Goal: Task Accomplishment & Management: Use online tool/utility

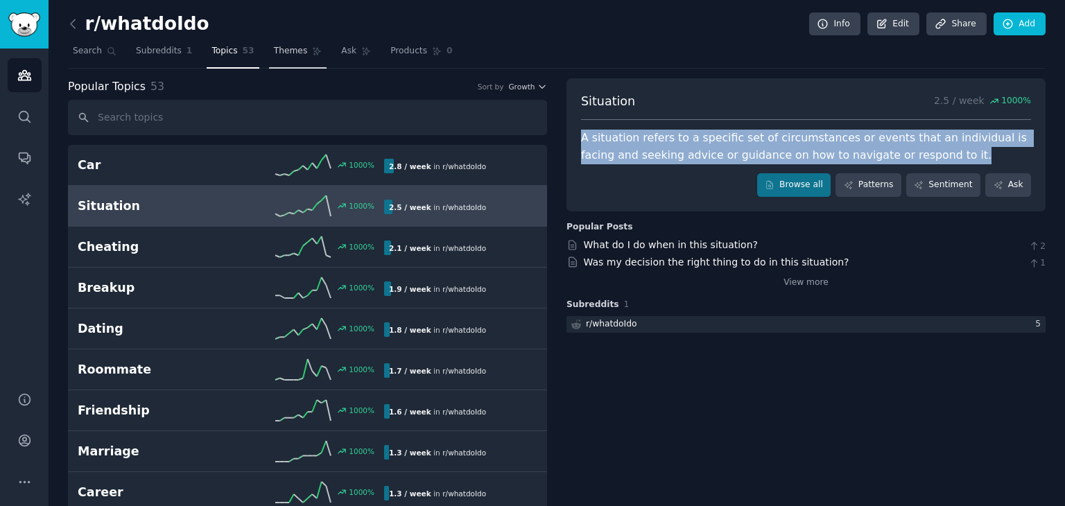
click at [286, 48] on span "Themes" at bounding box center [291, 51] width 34 height 12
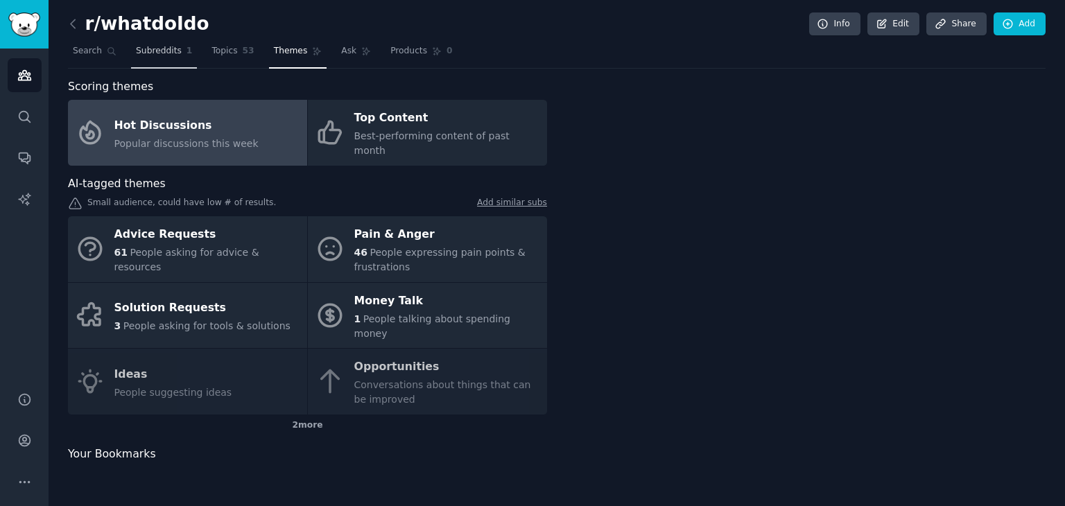
click at [174, 53] on link "Subreddits 1" at bounding box center [164, 54] width 66 height 28
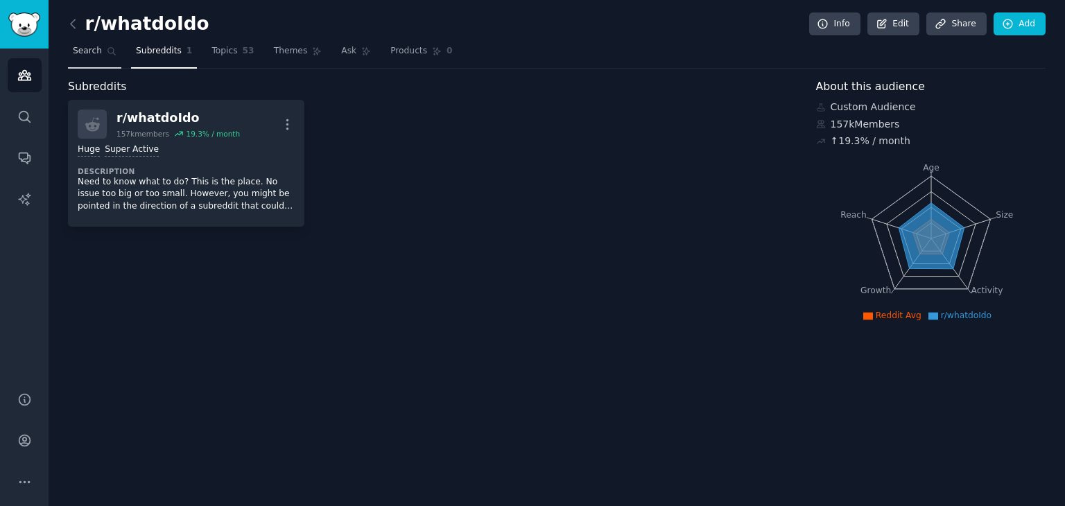
click at [96, 53] on span "Search" at bounding box center [87, 51] width 29 height 12
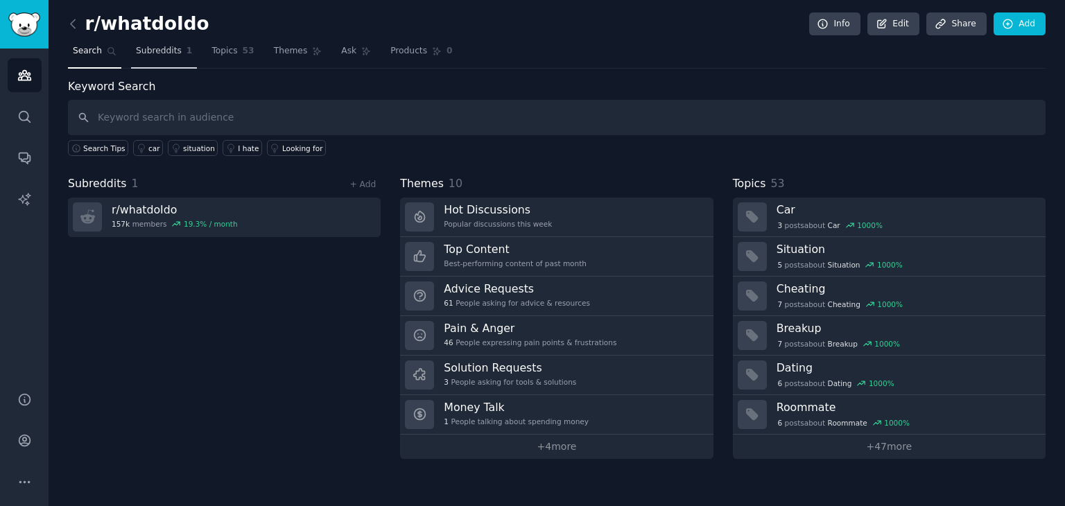
click at [162, 51] on span "Subreddits" at bounding box center [159, 51] width 46 height 12
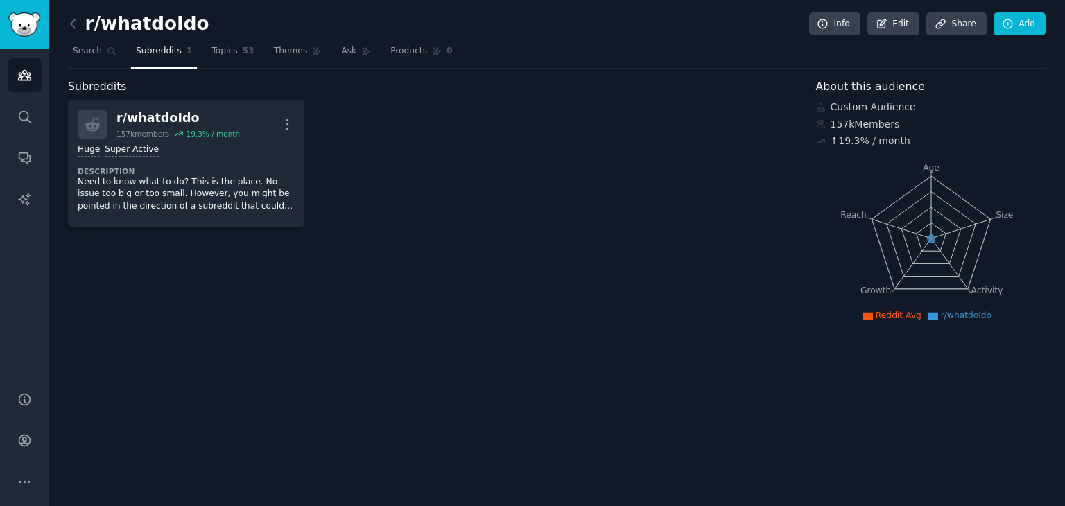
click at [202, 37] on div "r/whatdoIdo Info Edit Share Add" at bounding box center [557, 26] width 978 height 28
click at [212, 46] on span "Topics" at bounding box center [225, 51] width 26 height 12
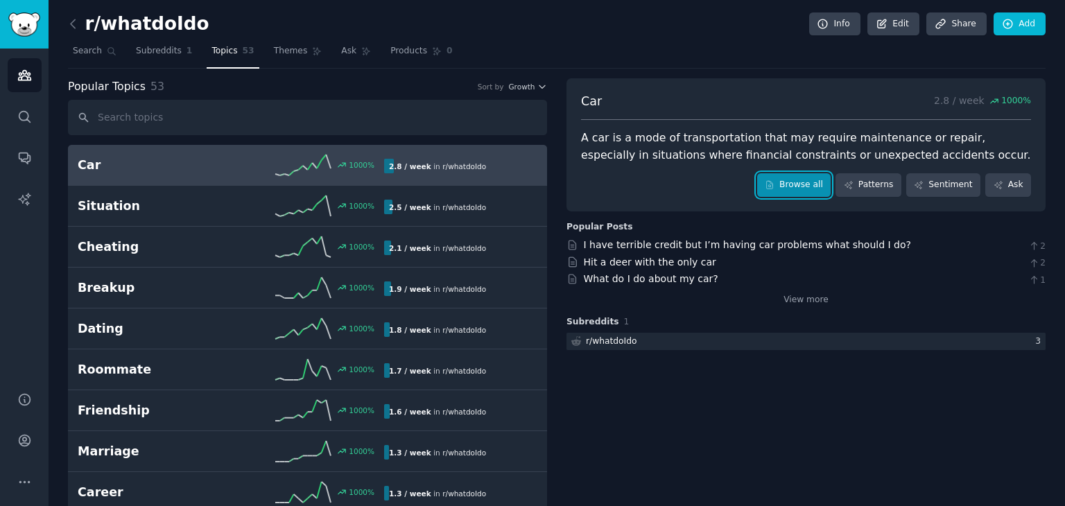
click at [811, 184] on link "Browse all" at bounding box center [794, 185] width 74 height 24
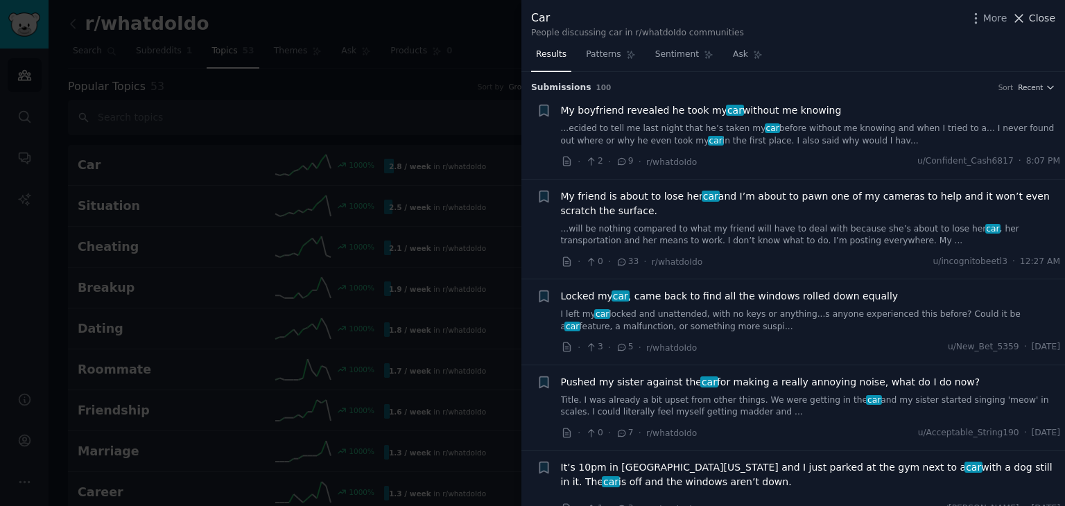
click at [1043, 15] on span "Close" at bounding box center [1042, 18] width 26 height 15
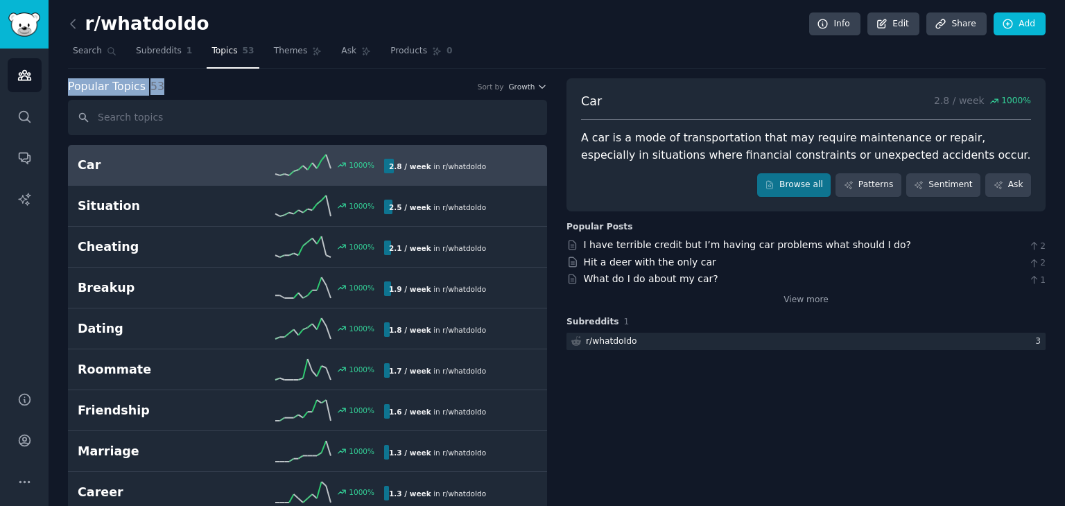
drag, startPoint x: 61, startPoint y: 80, endPoint x: 166, endPoint y: 86, distance: 104.9
click at [175, 94] on div "Popular Topics 53 Sort by Growth" at bounding box center [307, 86] width 479 height 17
click at [69, 21] on icon at bounding box center [73, 24] width 15 height 15
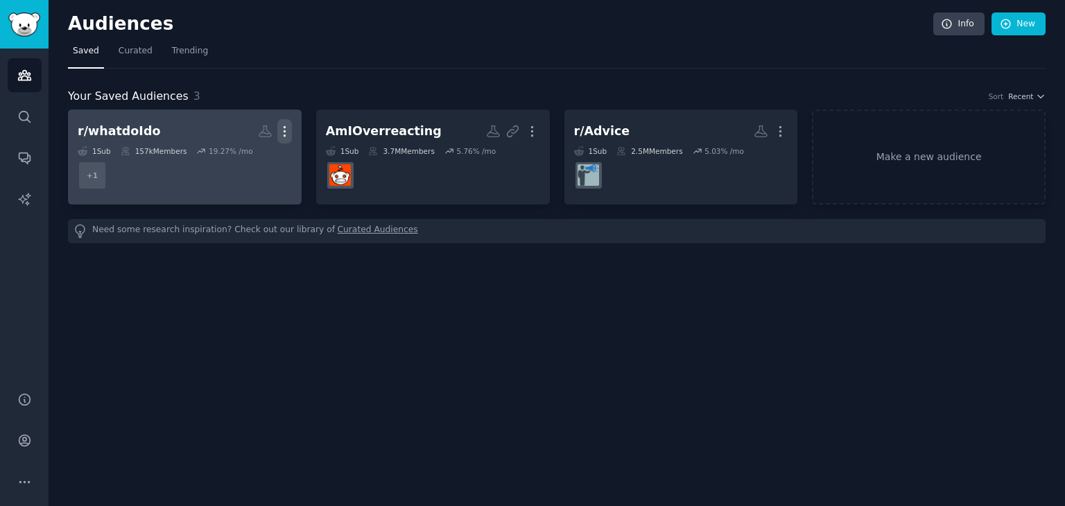
click at [284, 128] on icon "button" at bounding box center [284, 131] width 15 height 15
click at [244, 158] on p "Delete" at bounding box center [247, 160] width 32 height 15
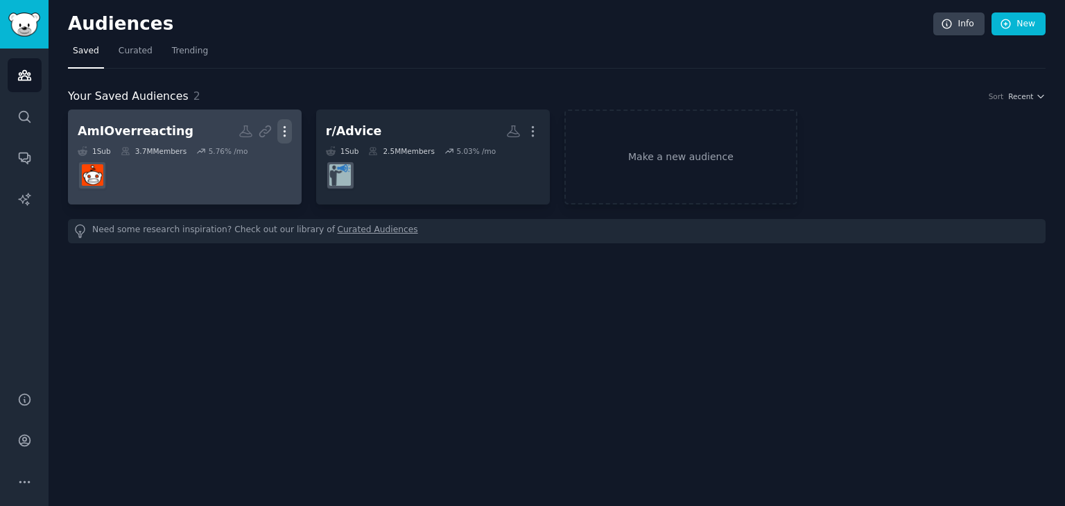
click at [288, 128] on icon "button" at bounding box center [284, 131] width 15 height 15
click at [254, 161] on p "Delete" at bounding box center [247, 160] width 32 height 15
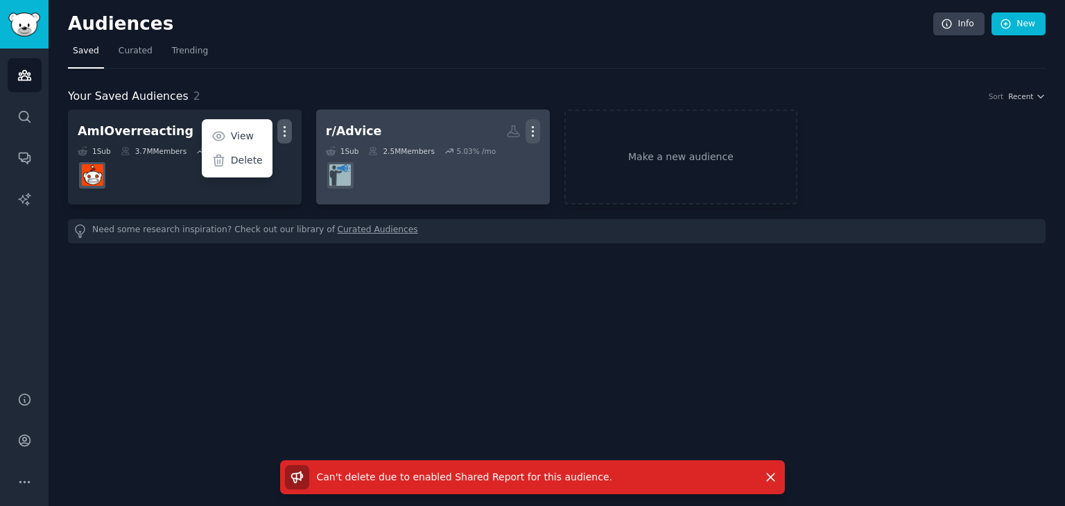
click at [540, 127] on icon "button" at bounding box center [533, 131] width 15 height 15
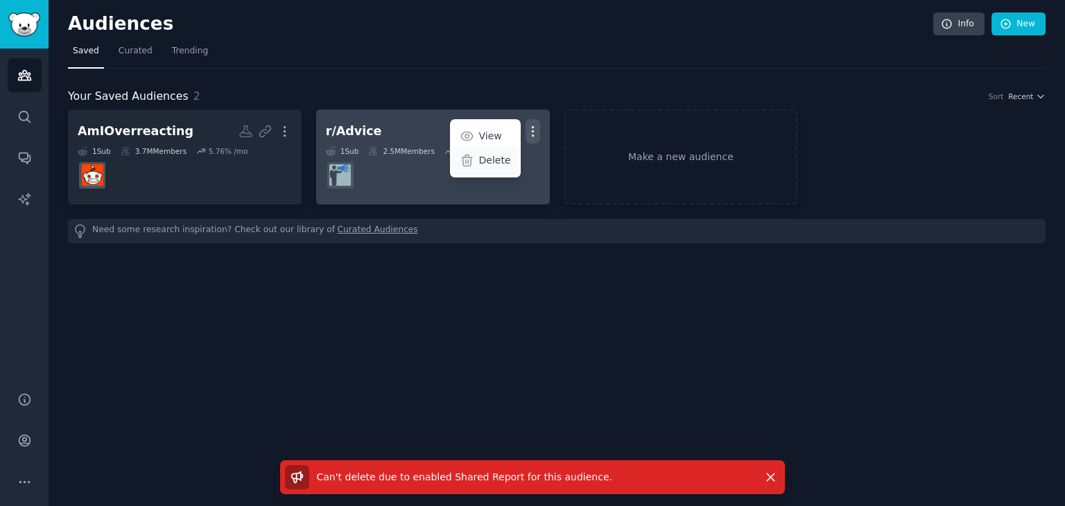
click at [497, 157] on p "Delete" at bounding box center [495, 160] width 32 height 15
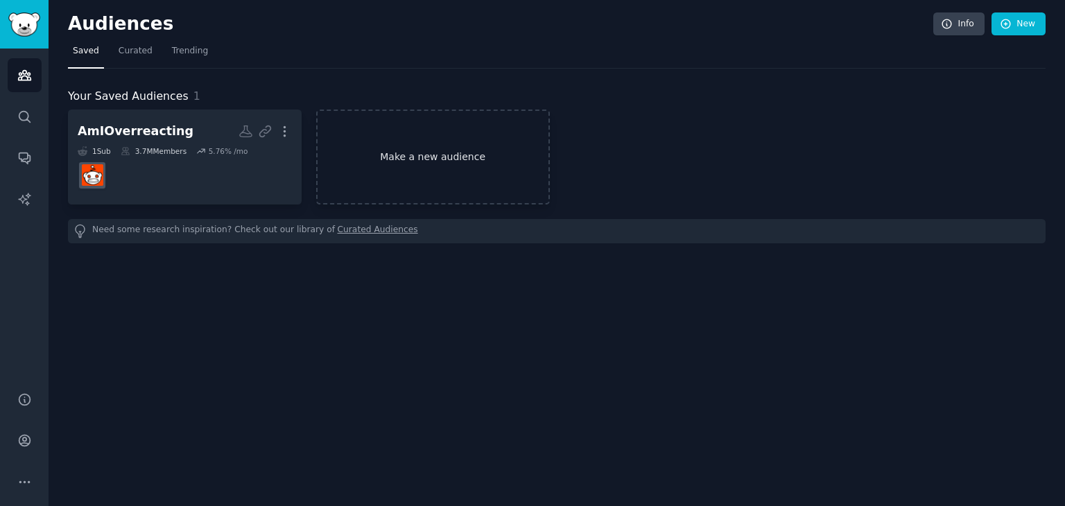
click at [424, 148] on link "Make a new audience" at bounding box center [433, 157] width 234 height 95
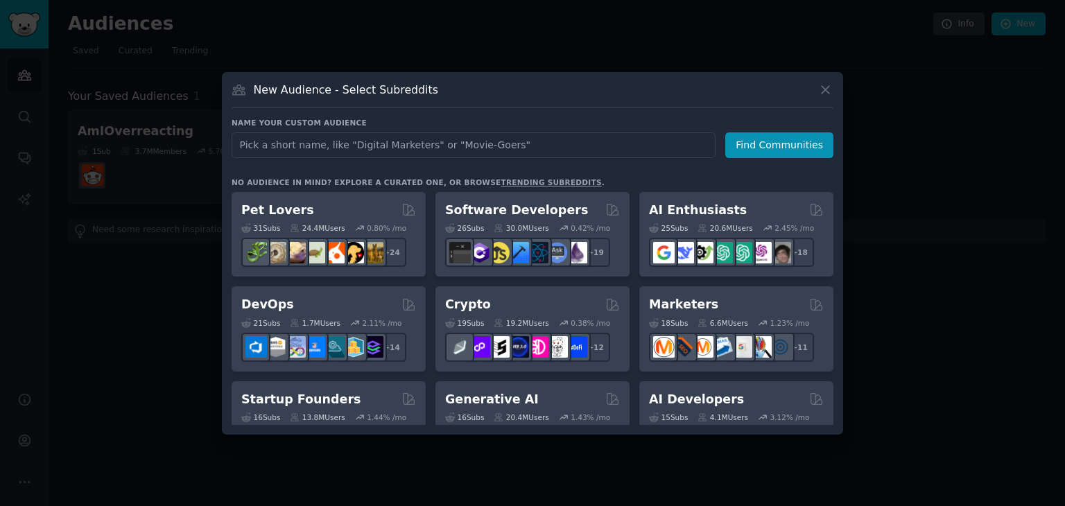
click at [333, 148] on input "text" at bounding box center [474, 145] width 484 height 26
click at [333, 148] on input "r/BuyItForLife" at bounding box center [474, 145] width 484 height 26
type input "r/BuyItForLife"
click at [741, 148] on button "Find Communities" at bounding box center [779, 145] width 108 height 26
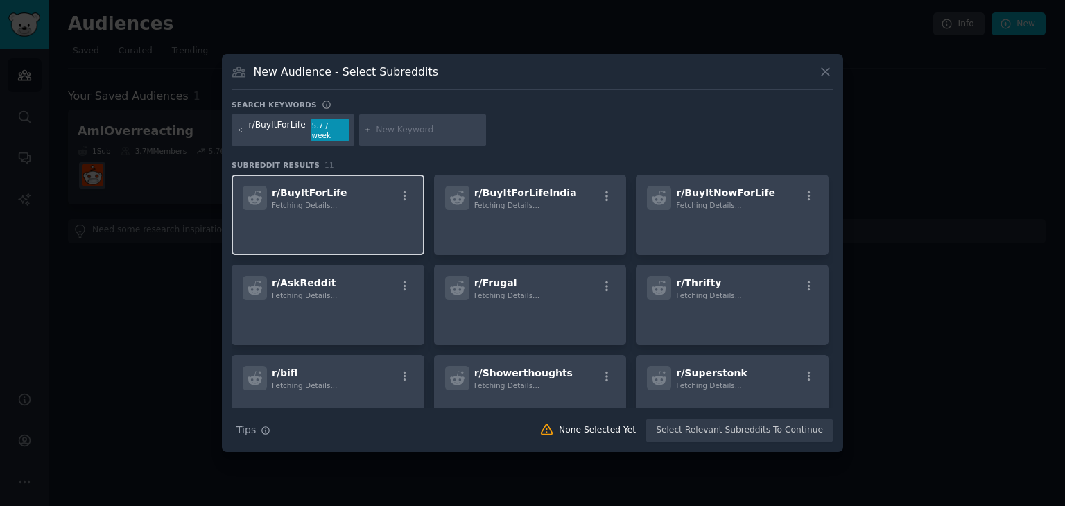
click at [325, 187] on span "r/ BuyItForLife" at bounding box center [310, 192] width 76 height 11
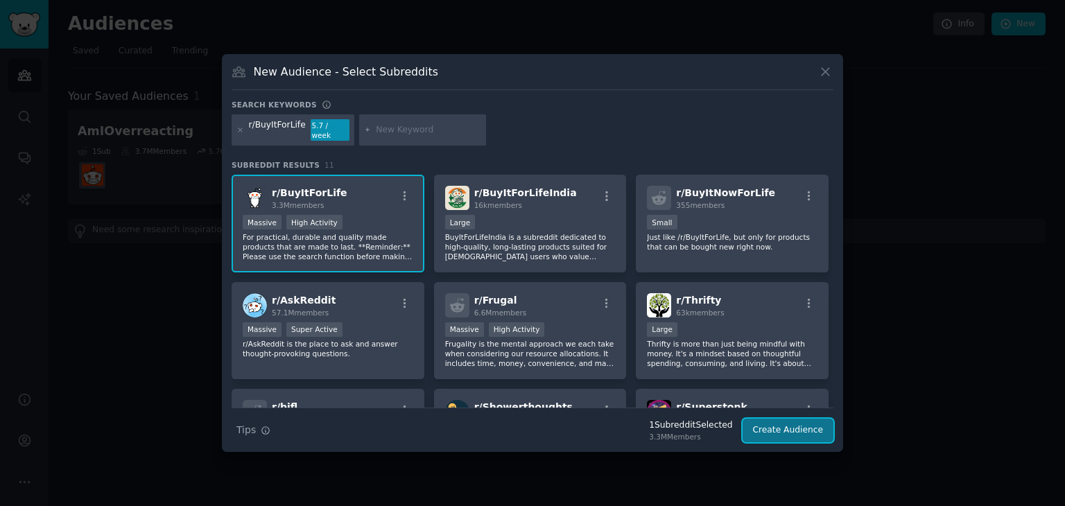
click at [813, 429] on button "Create Audience" at bounding box center [789, 431] width 92 height 24
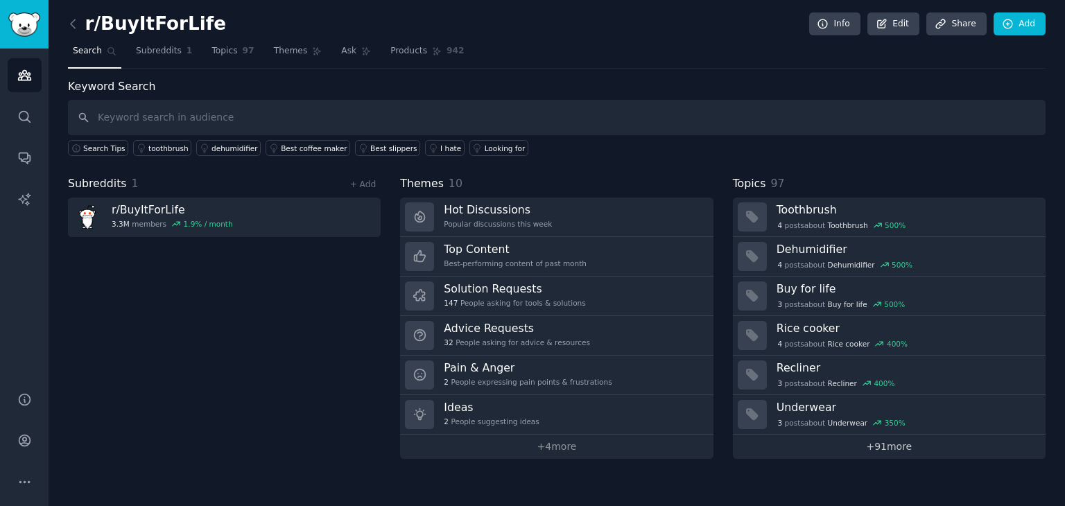
click at [867, 442] on link "+ 91 more" at bounding box center [889, 447] width 313 height 24
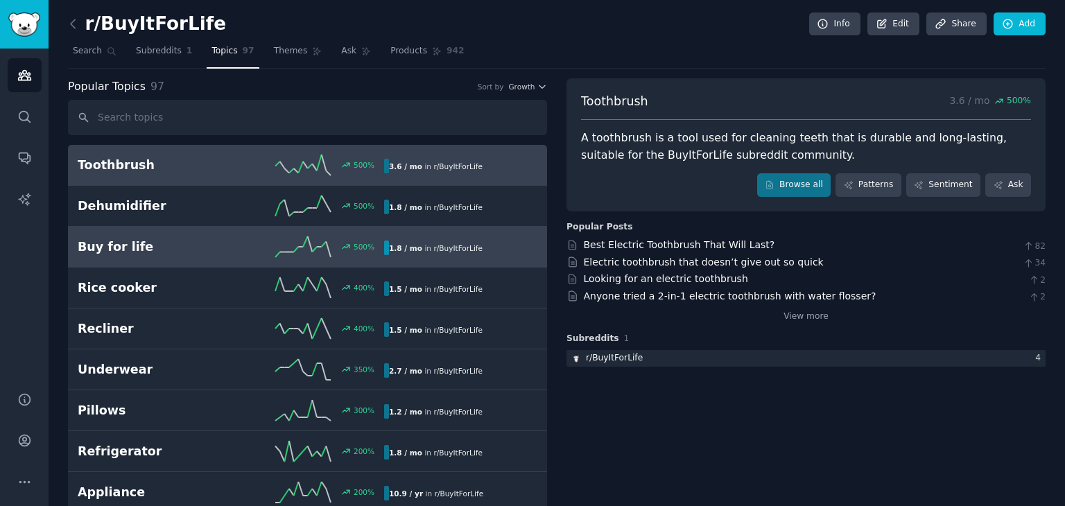
click at [147, 236] on div "Buy for life 500 % 1.8 / mo in r/ BuyItForLife" at bounding box center [308, 246] width 460 height 21
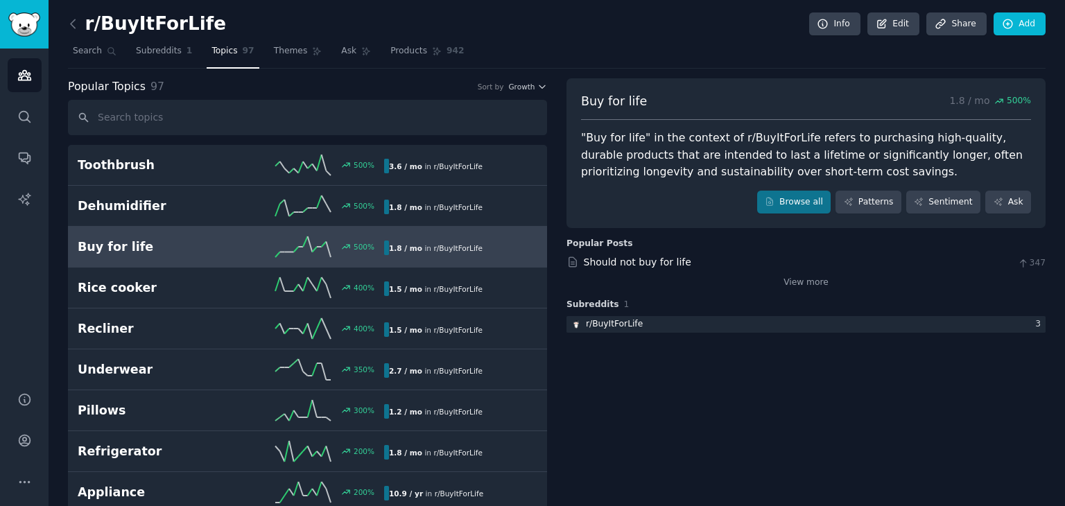
click at [81, 33] on link at bounding box center [76, 24] width 17 height 22
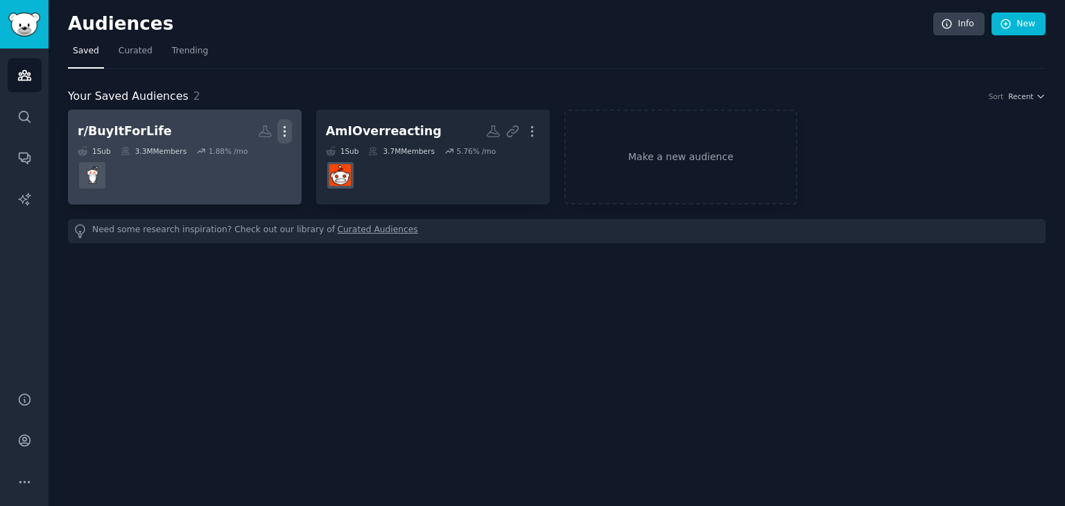
click at [290, 128] on icon "button" at bounding box center [284, 131] width 15 height 15
click at [268, 159] on div "Delete" at bounding box center [237, 160] width 66 height 29
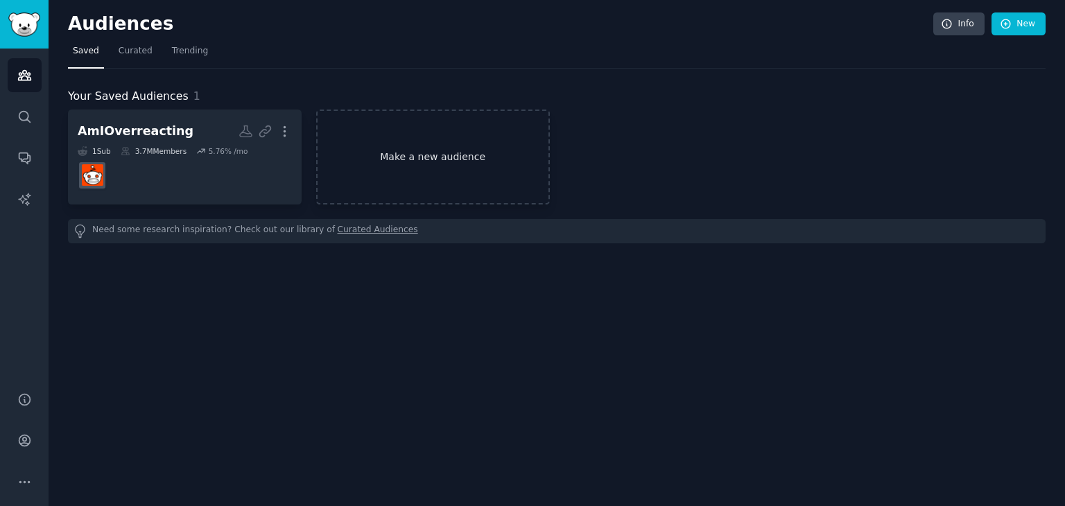
click at [585, 153] on div "AmIOverreacting More 1 Sub 3.7M Members 5.76 % /mo Make a new audience" at bounding box center [557, 157] width 978 height 95
click at [505, 153] on link "Make a new audience" at bounding box center [433, 157] width 234 height 95
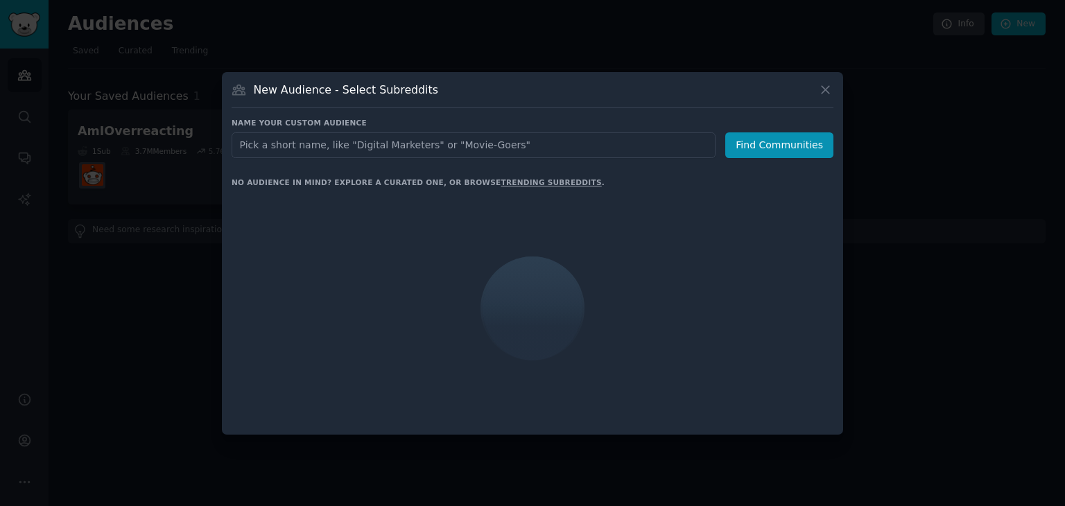
click at [505, 153] on input "text" at bounding box center [474, 145] width 484 height 26
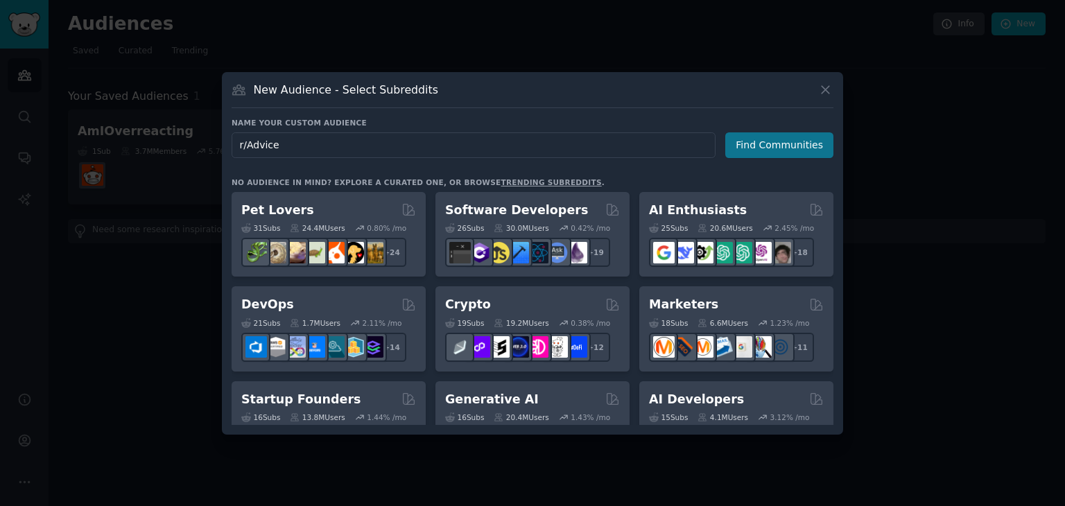
type input "r/Advice"
click at [746, 150] on button "Find Communities" at bounding box center [779, 145] width 108 height 26
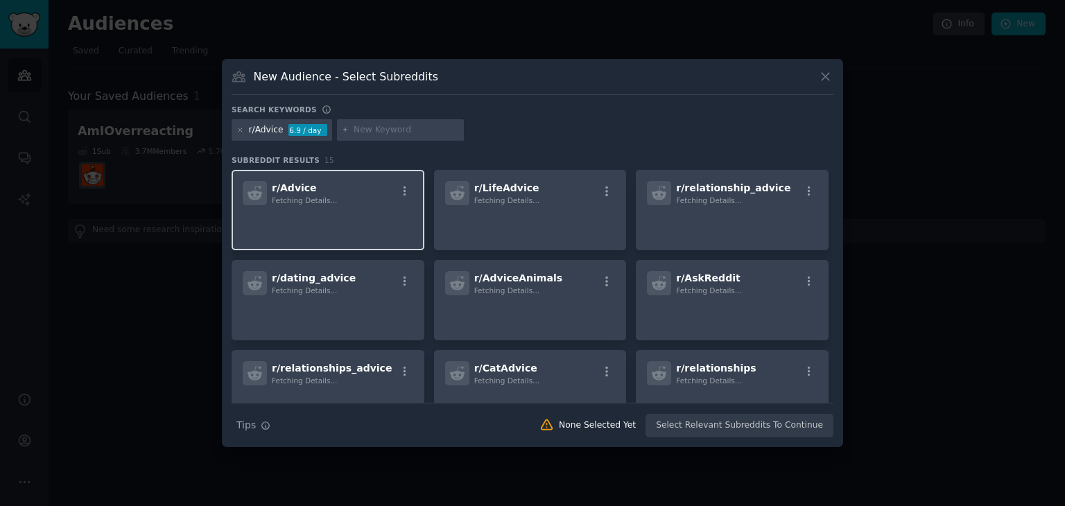
drag, startPoint x: 357, startPoint y: 192, endPoint x: 350, endPoint y: 193, distance: 7.1
click at [356, 192] on div "r/ Advice Fetching Details..." at bounding box center [328, 193] width 171 height 24
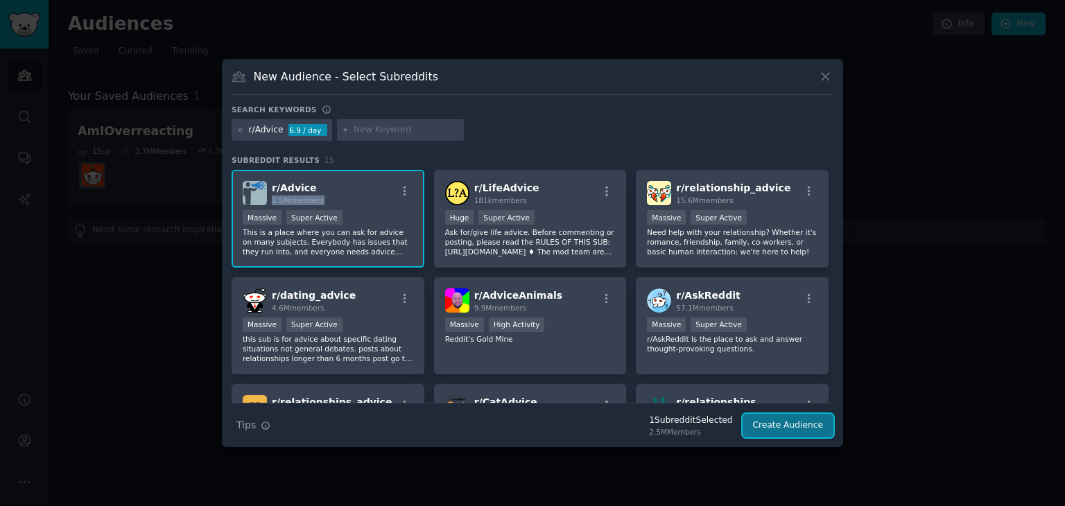
click at [791, 420] on button "Create Audience" at bounding box center [789, 426] width 92 height 24
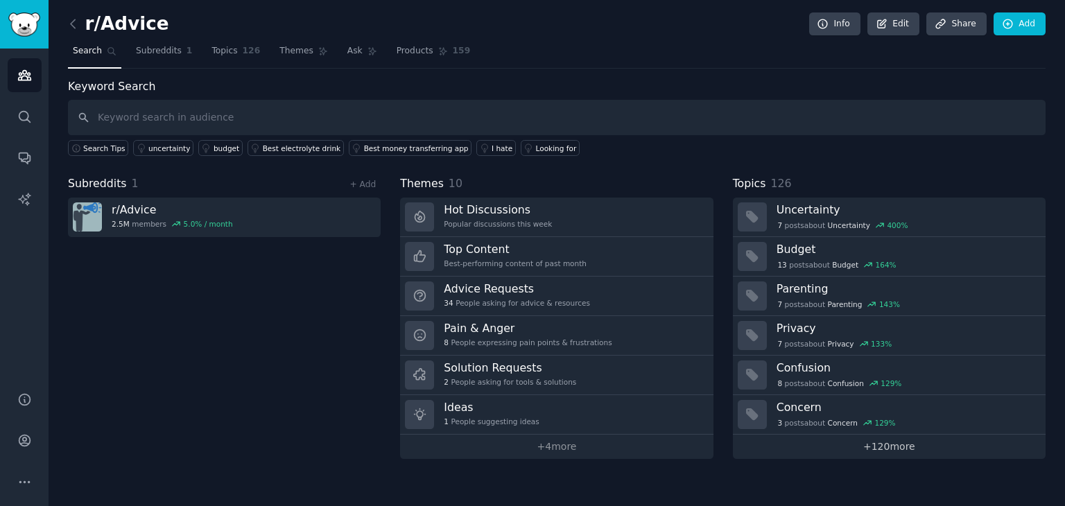
click at [895, 441] on link "+ 120 more" at bounding box center [889, 447] width 313 height 24
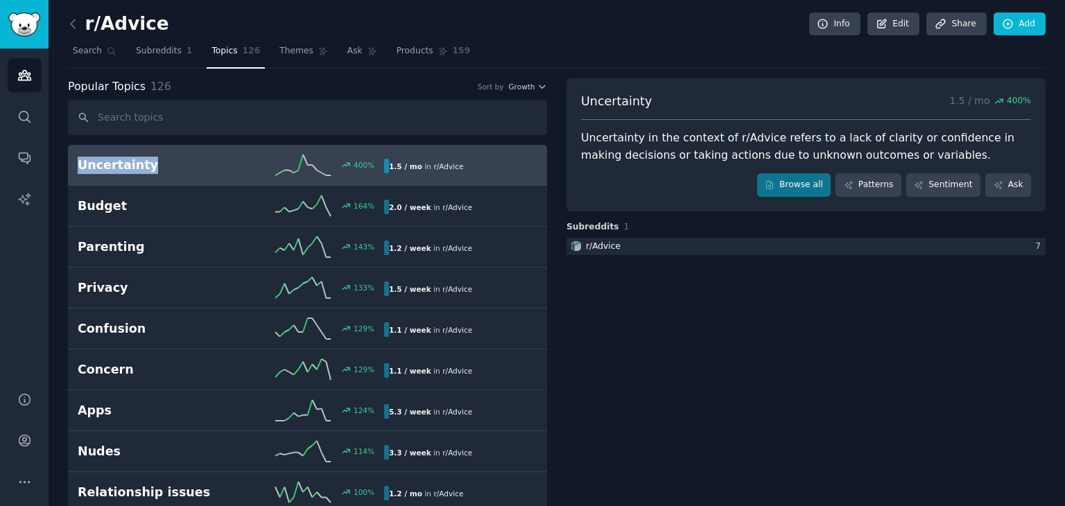
drag, startPoint x: 66, startPoint y: 152, endPoint x: 150, endPoint y: 171, distance: 86.8
copy h2 "Uncertainty"
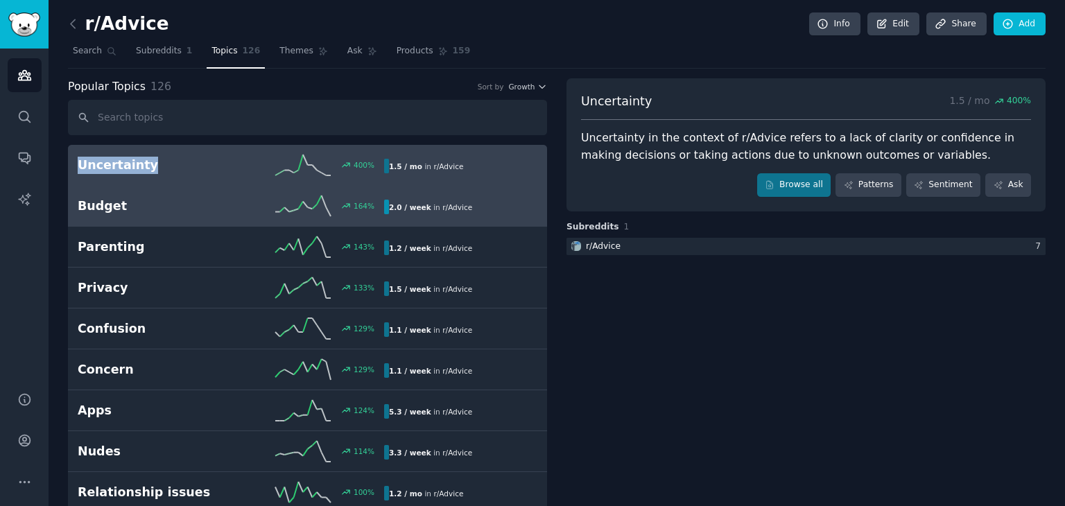
click at [163, 198] on h2 "Budget" at bounding box center [154, 206] width 153 height 17
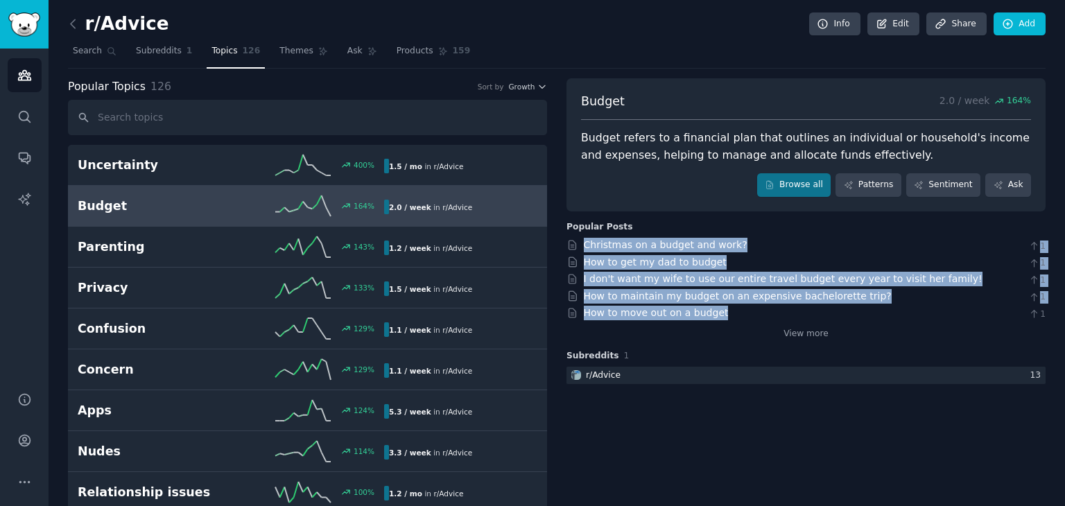
copy div "Christmas on a budget and work? 1 How to get my dad to budget 1 I don't want my…"
drag, startPoint x: 730, startPoint y: 318, endPoint x: 579, endPoint y: 248, distance: 166.3
click at [579, 248] on div "Christmas on a budget and work? 1 How to get my dad to budget 1 I don't want my…" at bounding box center [806, 289] width 479 height 103
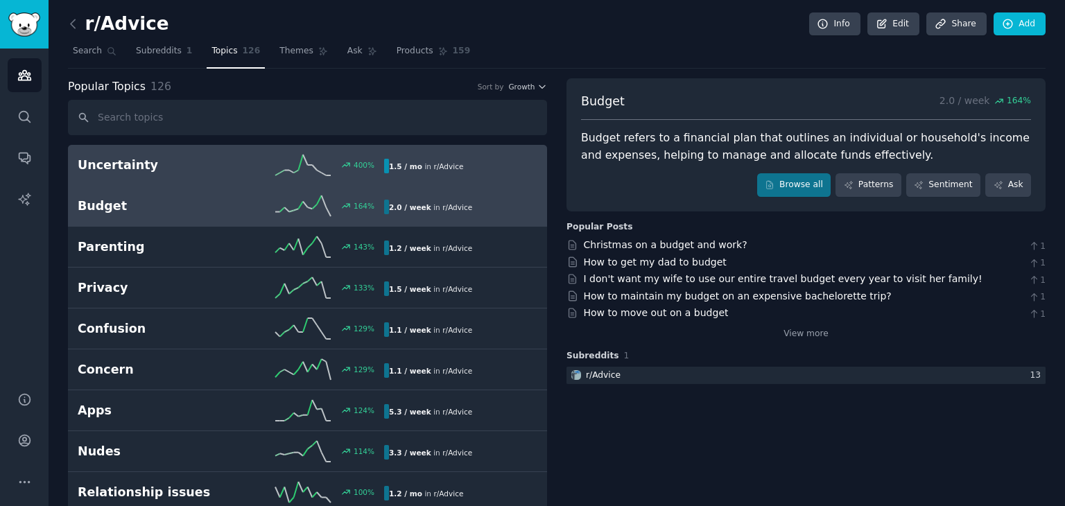
click at [251, 157] on div "400 %" at bounding box center [307, 165] width 153 height 21
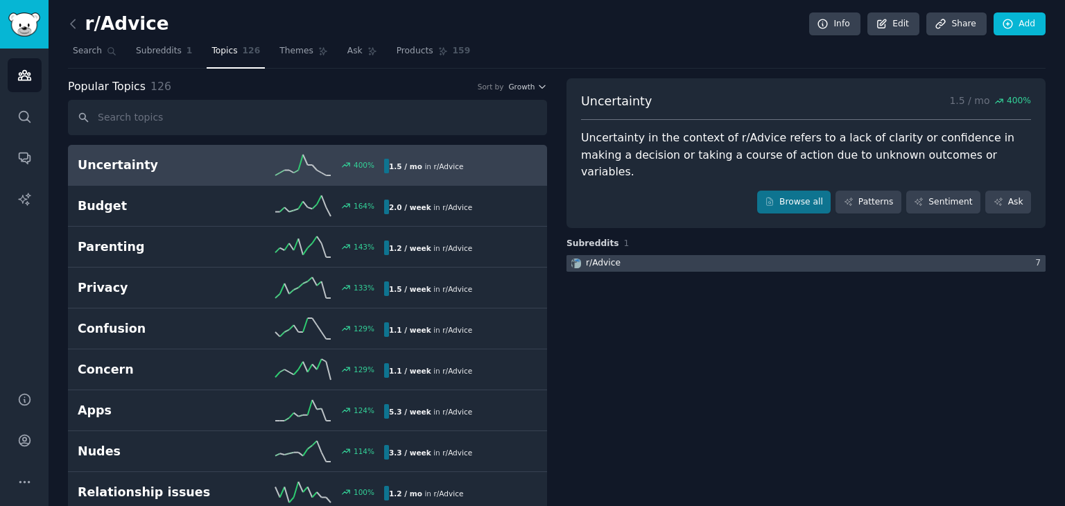
click at [727, 255] on div at bounding box center [806, 263] width 479 height 17
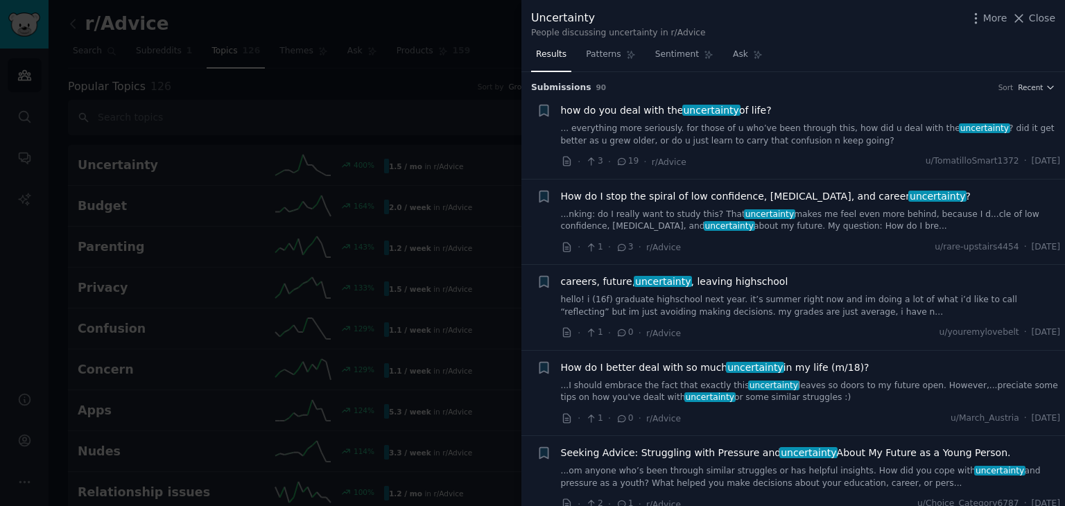
click at [513, 114] on div at bounding box center [532, 253] width 1065 height 506
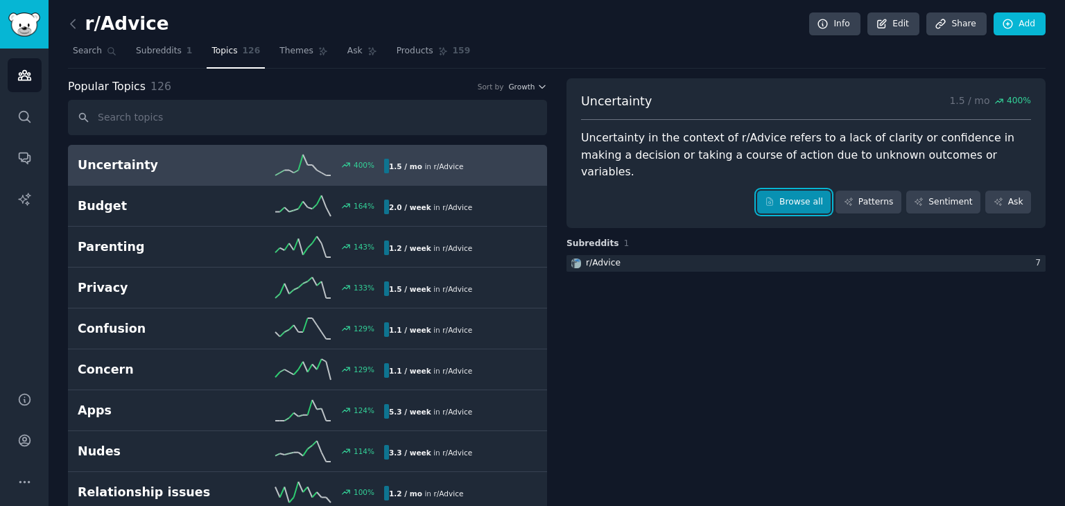
click at [793, 191] on link "Browse all" at bounding box center [794, 203] width 74 height 24
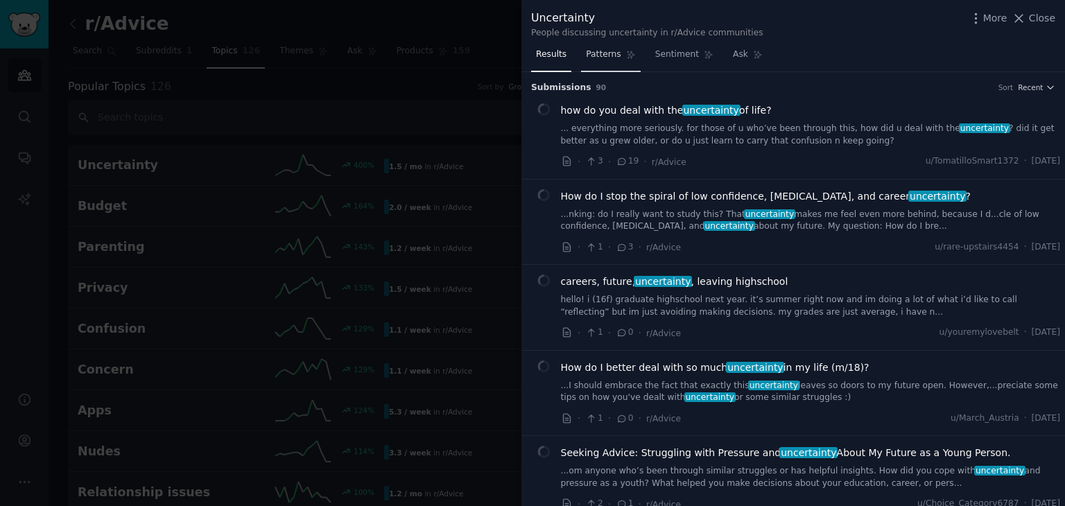
click at [626, 53] on icon at bounding box center [631, 55] width 10 height 10
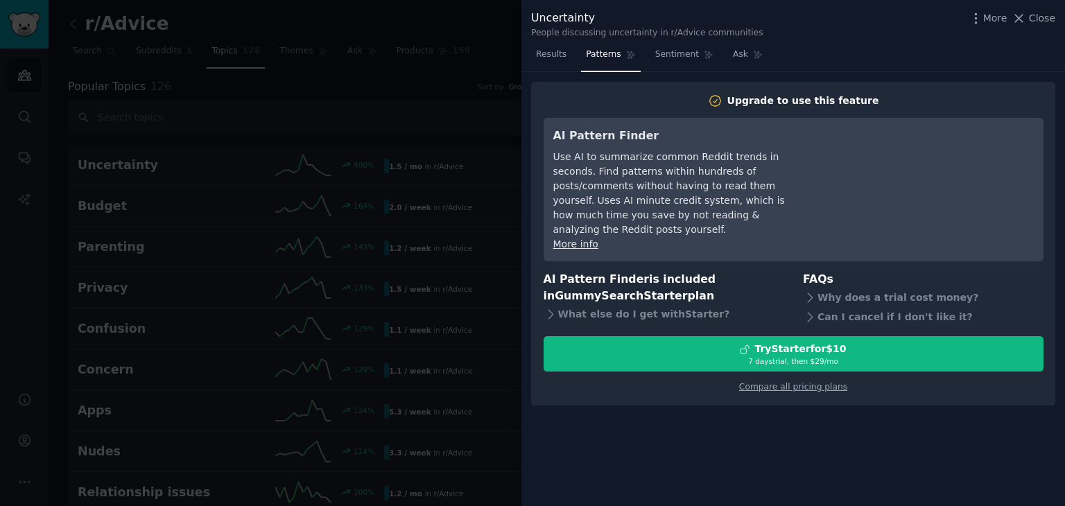
click at [610, 55] on span "Patterns" at bounding box center [603, 55] width 35 height 12
click at [665, 56] on span "Sentiment" at bounding box center [677, 55] width 44 height 12
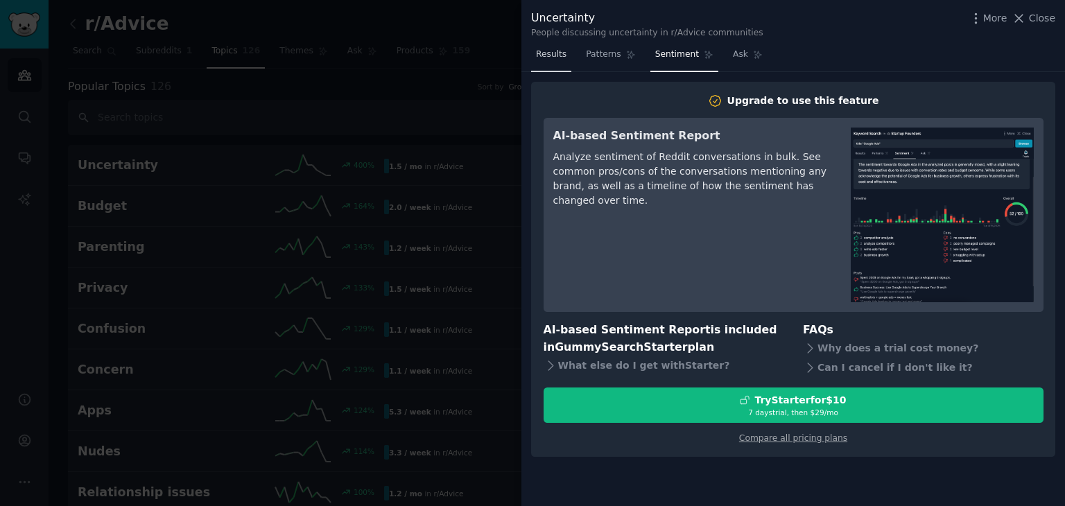
click at [556, 58] on span "Results" at bounding box center [551, 55] width 31 height 12
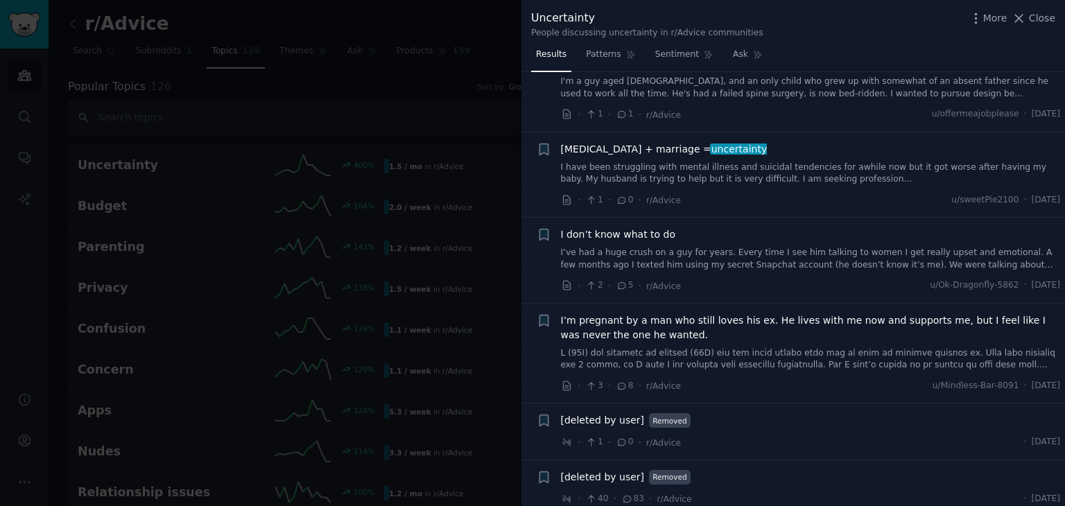
scroll to position [694, 0]
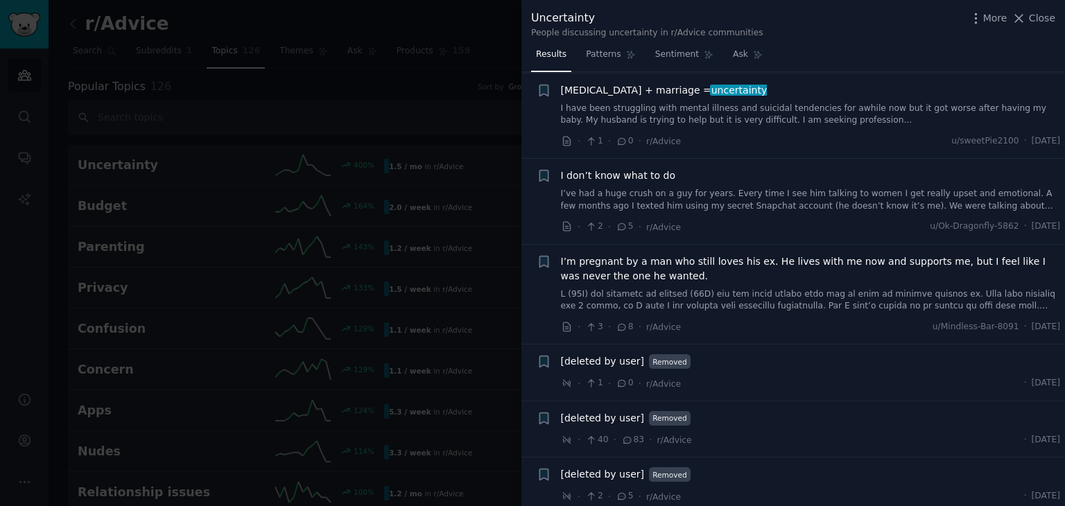
click at [486, 117] on div at bounding box center [532, 253] width 1065 height 506
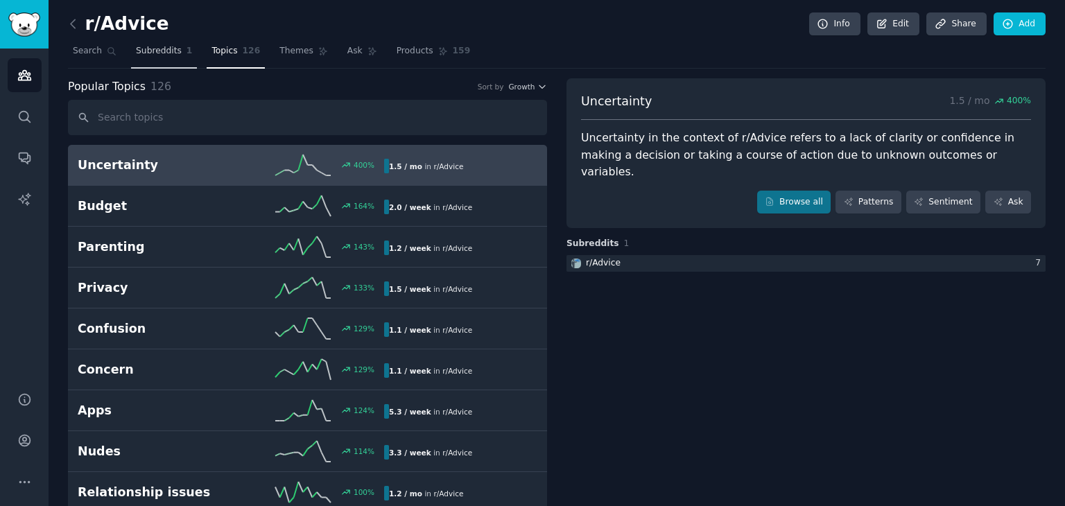
click at [170, 55] on span "Subreddits" at bounding box center [159, 51] width 46 height 12
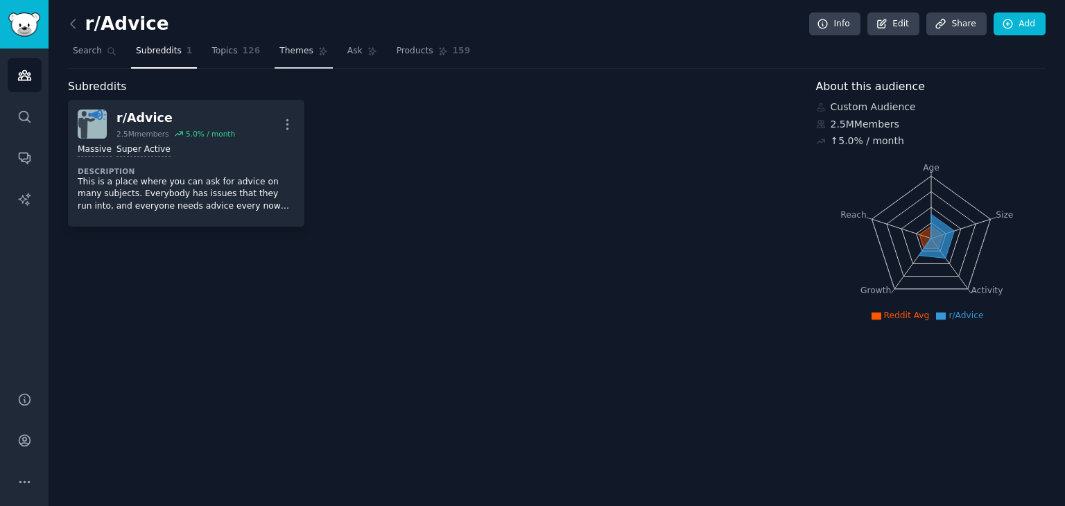
click at [284, 58] on link "Themes" at bounding box center [304, 54] width 58 height 28
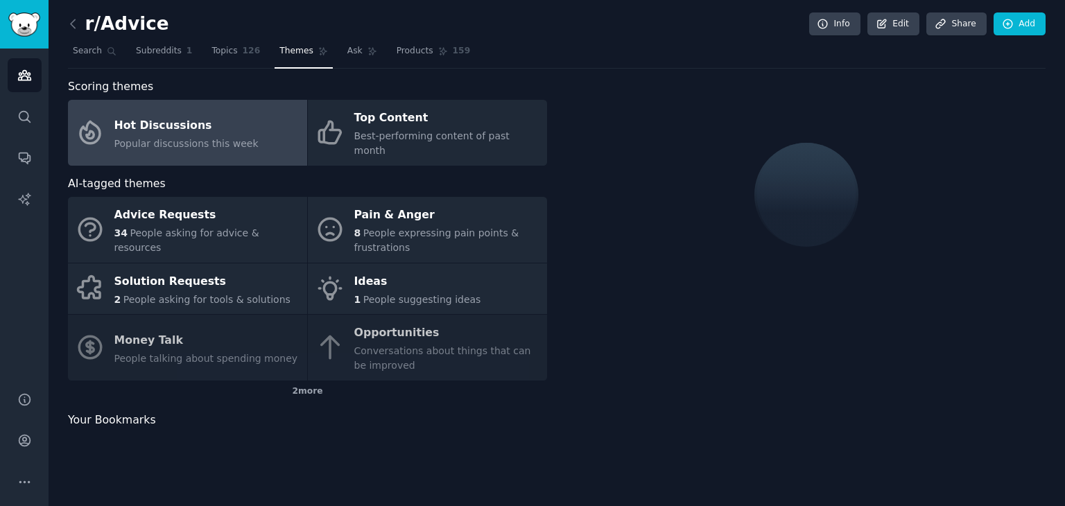
click at [128, 37] on div "r/Advice Info Edit Share Add" at bounding box center [557, 26] width 978 height 28
click at [137, 39] on div "r/Advice Info Edit Share Add" at bounding box center [557, 26] width 978 height 28
click at [155, 52] on span "Subreddits" at bounding box center [159, 51] width 46 height 12
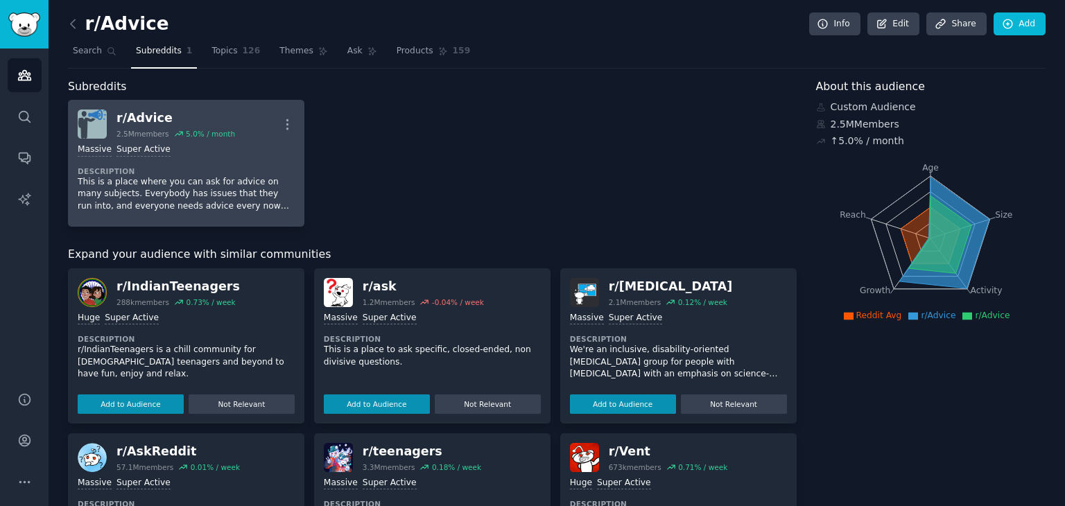
click at [158, 119] on div "r/ Advice" at bounding box center [176, 118] width 119 height 17
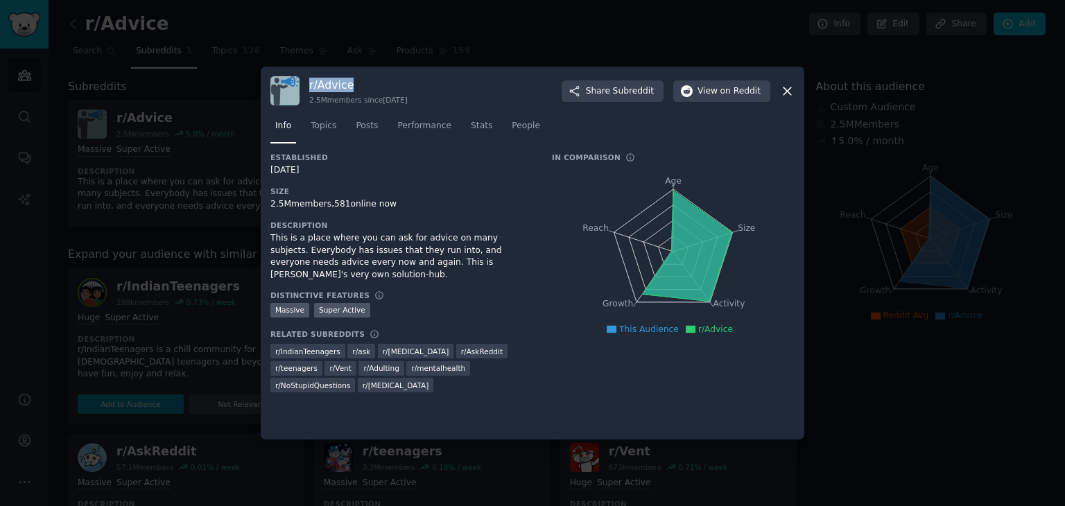
drag, startPoint x: 366, startPoint y: 83, endPoint x: 309, endPoint y: 84, distance: 57.6
click at [309, 84] on h3 "r/ Advice" at bounding box center [358, 85] width 98 height 15
copy h3 "r/ Advice"
click at [788, 98] on div "r/ Advice 2.5M members since [DATE] Share Subreddit View on Reddit" at bounding box center [532, 90] width 524 height 29
click at [788, 96] on icon at bounding box center [787, 91] width 15 height 15
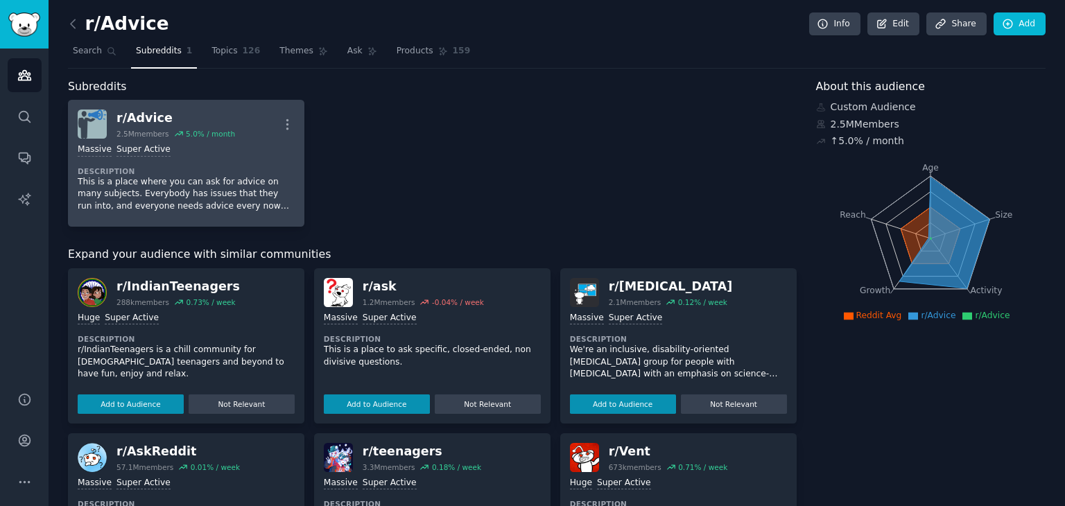
click at [142, 121] on div "r/ Advice" at bounding box center [176, 118] width 119 height 17
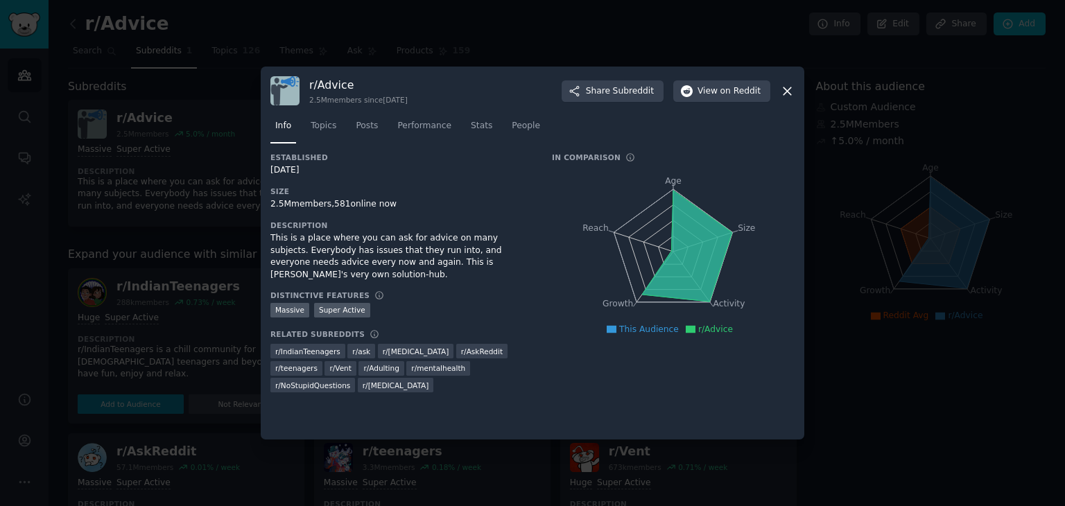
click at [675, 179] on tspan "Age" at bounding box center [673, 181] width 17 height 10
click at [710, 329] on span "r/Advice" at bounding box center [715, 330] width 35 height 10
click at [672, 328] on span "This Audience" at bounding box center [649, 330] width 60 height 10
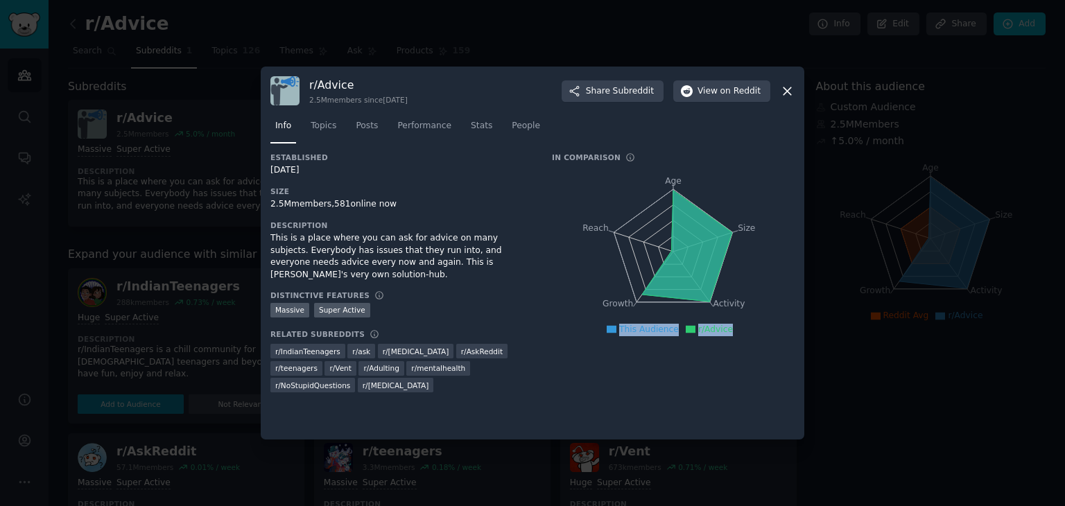
click at [672, 328] on span "This Audience" at bounding box center [649, 330] width 60 height 10
drag, startPoint x: 743, startPoint y: 329, endPoint x: 691, endPoint y: 322, distance: 51.7
click at [691, 322] on div "Age Size Activity Growth Reach This Audience r/Advice" at bounding box center [673, 251] width 243 height 175
click at [705, 353] on div "In Comparison Age Size Activity Growth Reach This Audience r/Advice" at bounding box center [673, 278] width 243 height 250
click at [788, 82] on div "r/ Advice 2.5M members since [DATE] Share Subreddit View on Reddit" at bounding box center [532, 90] width 524 height 29
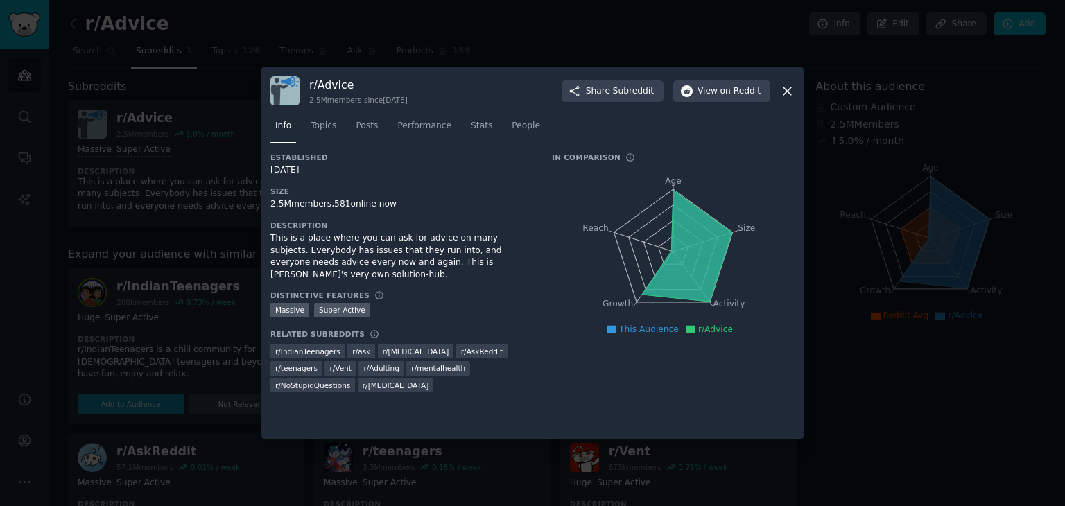
click at [793, 92] on icon at bounding box center [787, 91] width 15 height 15
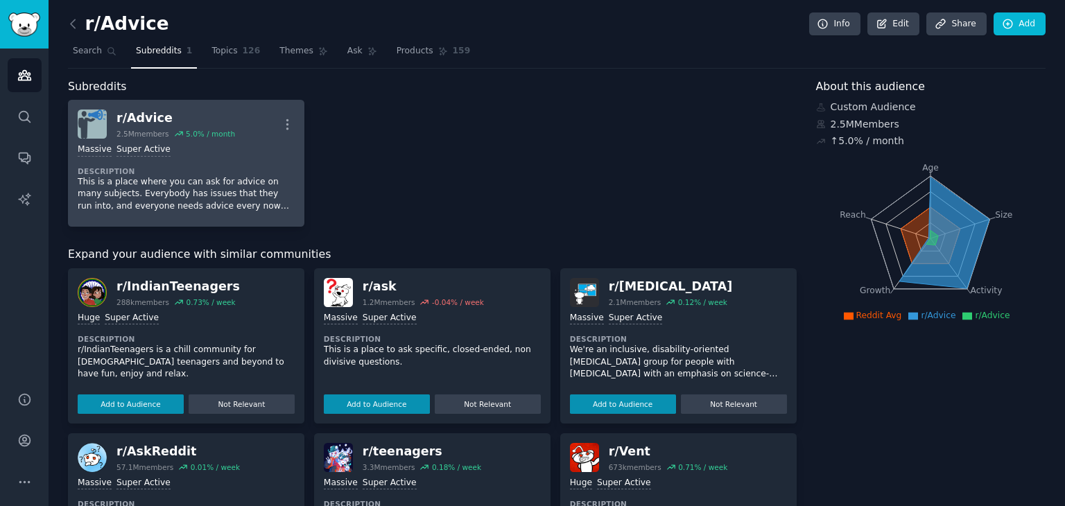
click at [155, 137] on div "2.5M members" at bounding box center [143, 134] width 53 height 10
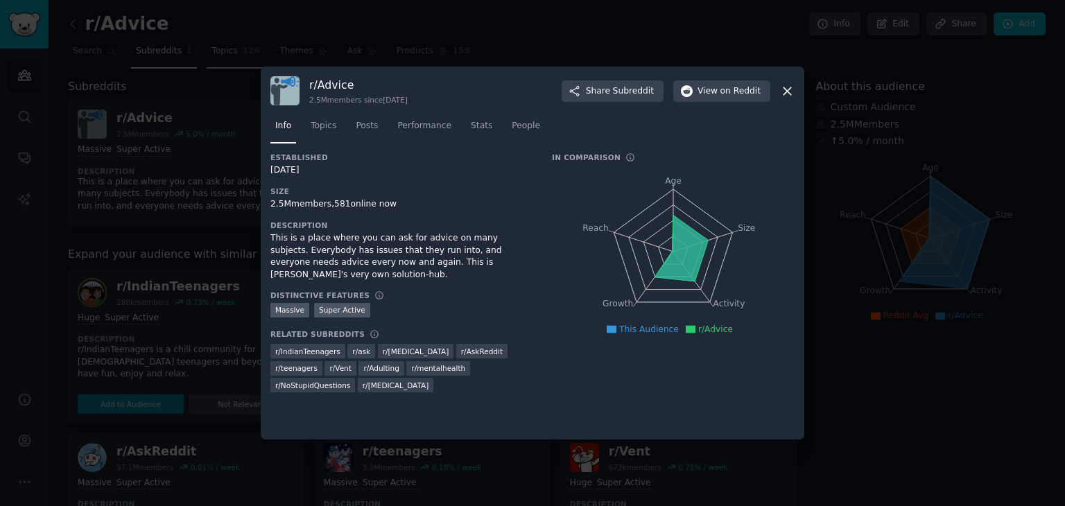
click at [239, 49] on div at bounding box center [532, 253] width 1065 height 506
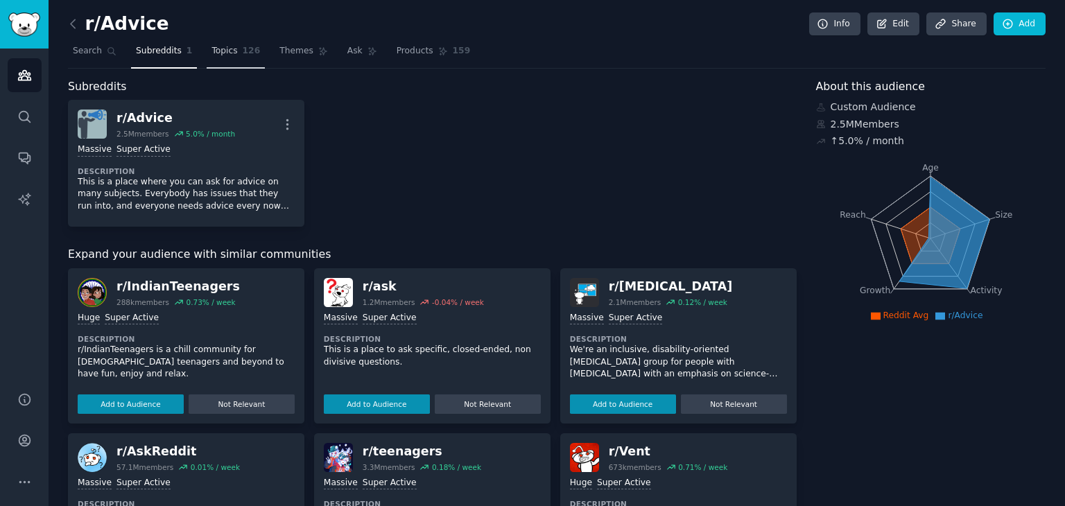
click at [219, 57] on link "Topics 126" at bounding box center [236, 54] width 58 height 28
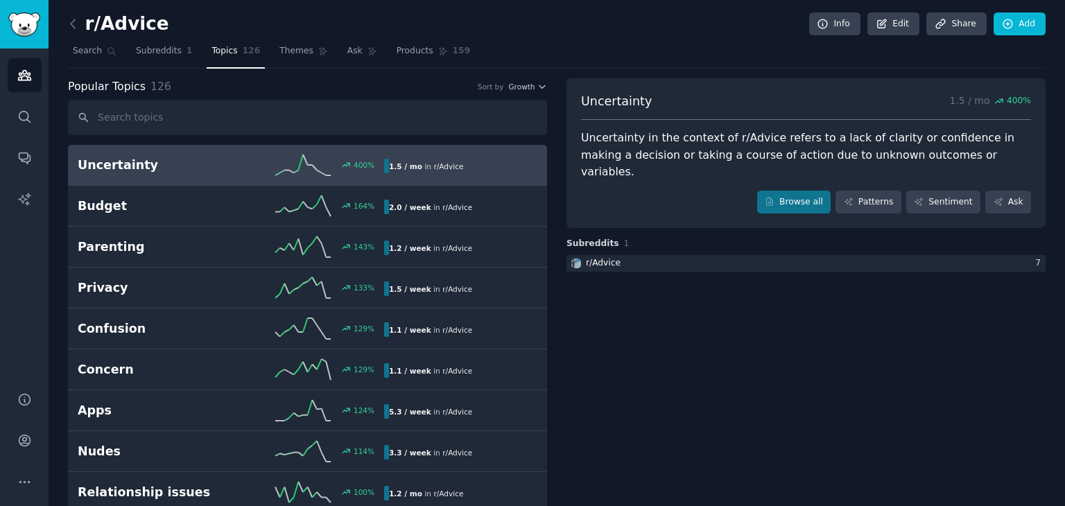
click at [542, 88] on icon "button" at bounding box center [542, 87] width 10 height 10
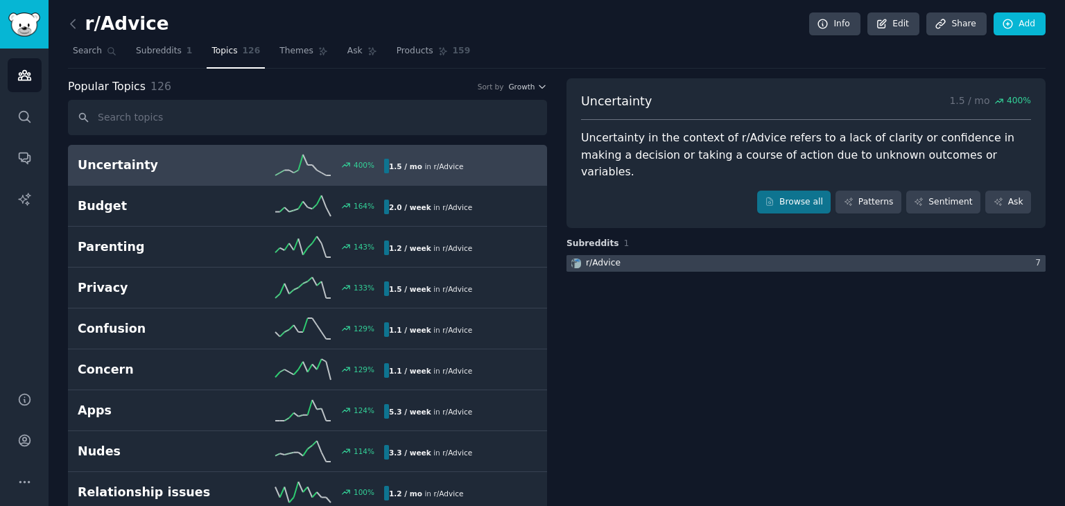
click at [761, 255] on div at bounding box center [806, 263] width 479 height 17
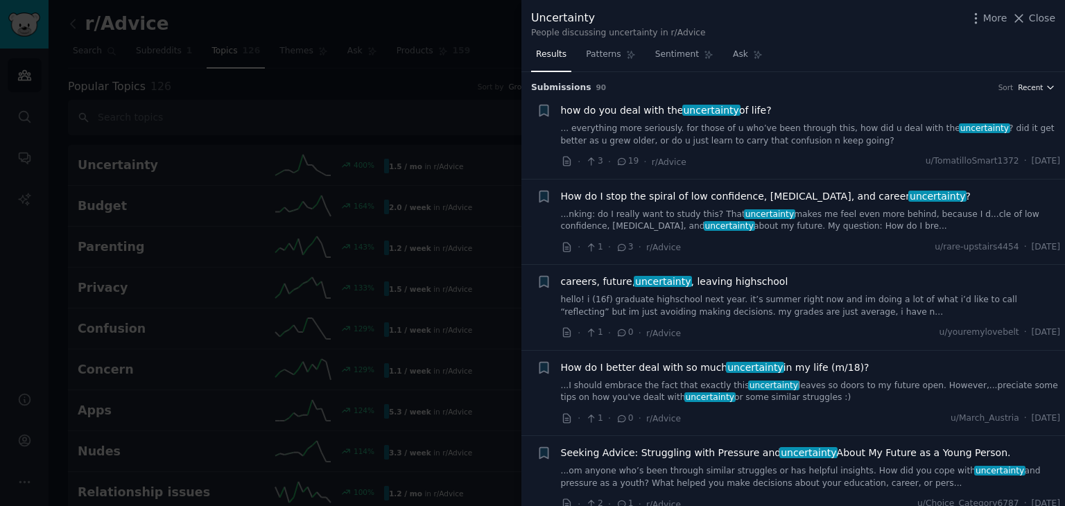
click at [1023, 87] on span "Recent" at bounding box center [1030, 88] width 25 height 10
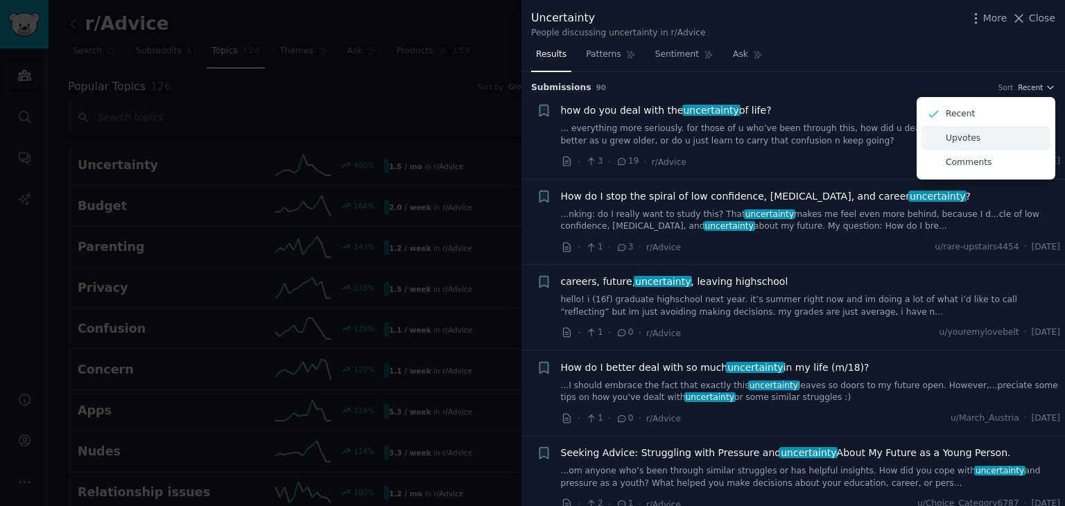
click at [985, 141] on div "Upvotes" at bounding box center [986, 138] width 129 height 24
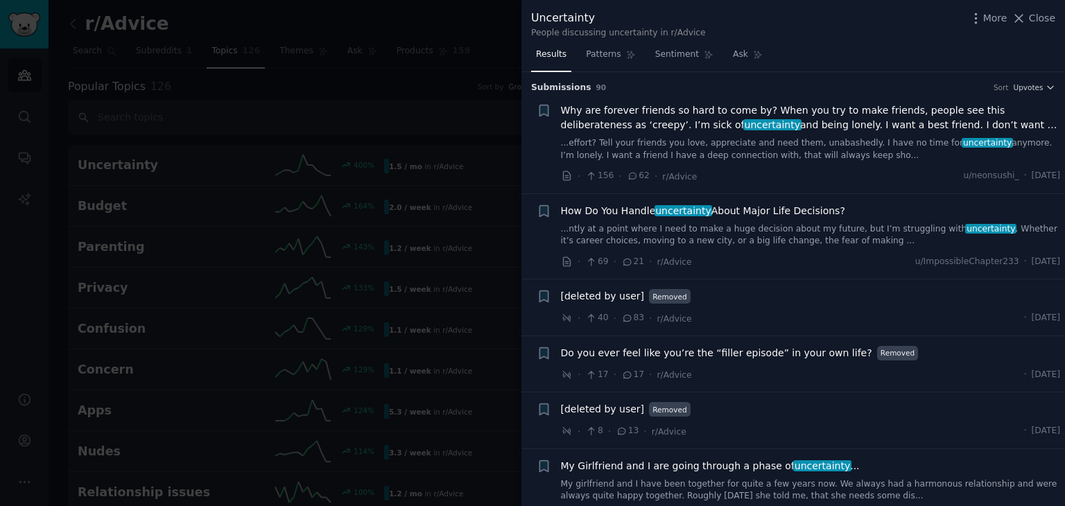
click at [474, 110] on div at bounding box center [532, 253] width 1065 height 506
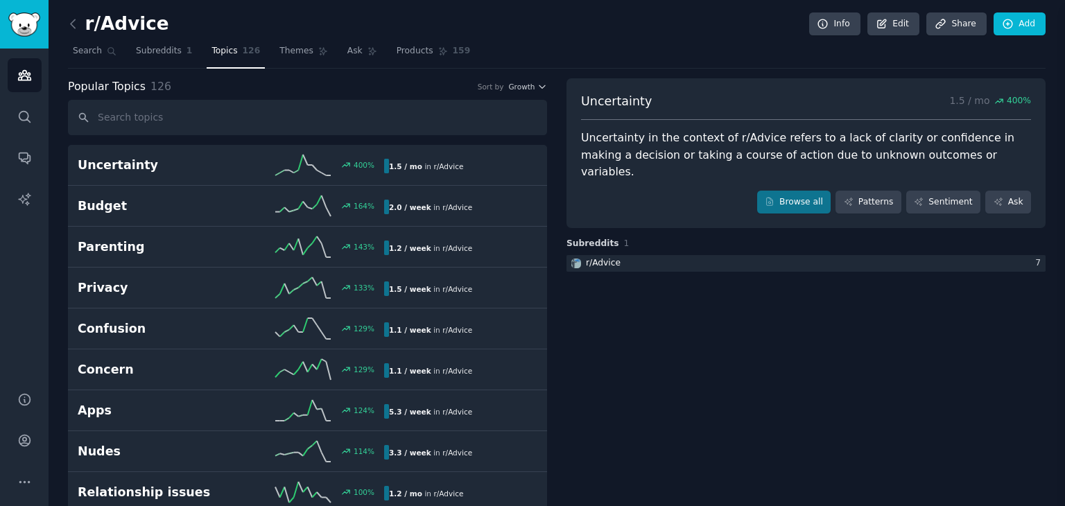
click at [446, 208] on div at bounding box center [532, 253] width 1065 height 506
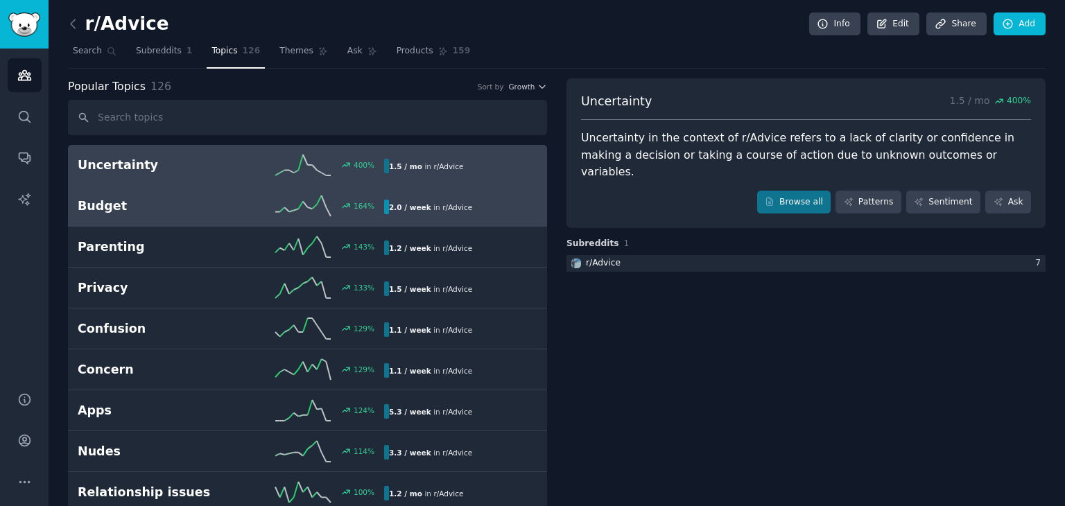
click at [214, 211] on h2 "Budget" at bounding box center [154, 206] width 153 height 17
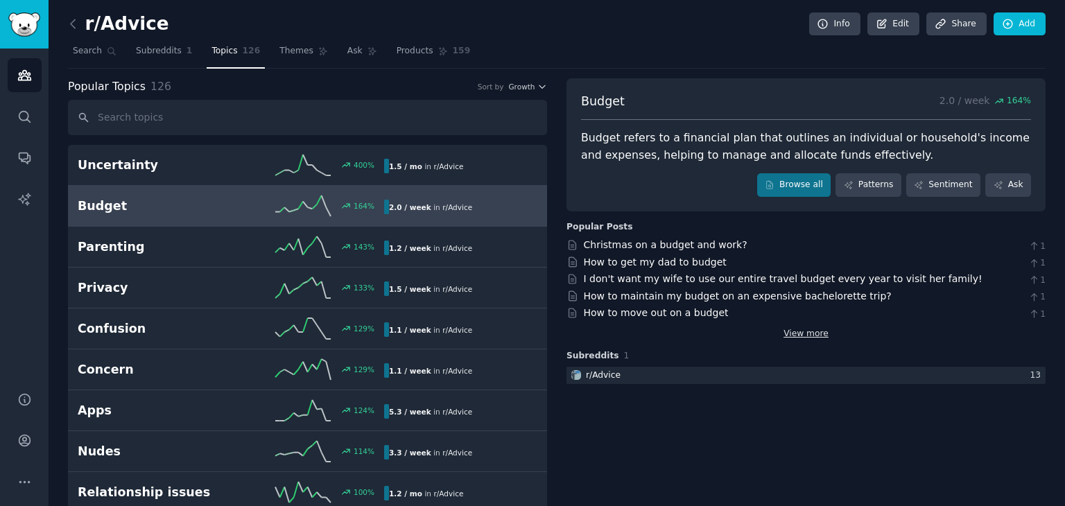
click at [804, 336] on link "View more" at bounding box center [806, 334] width 45 height 12
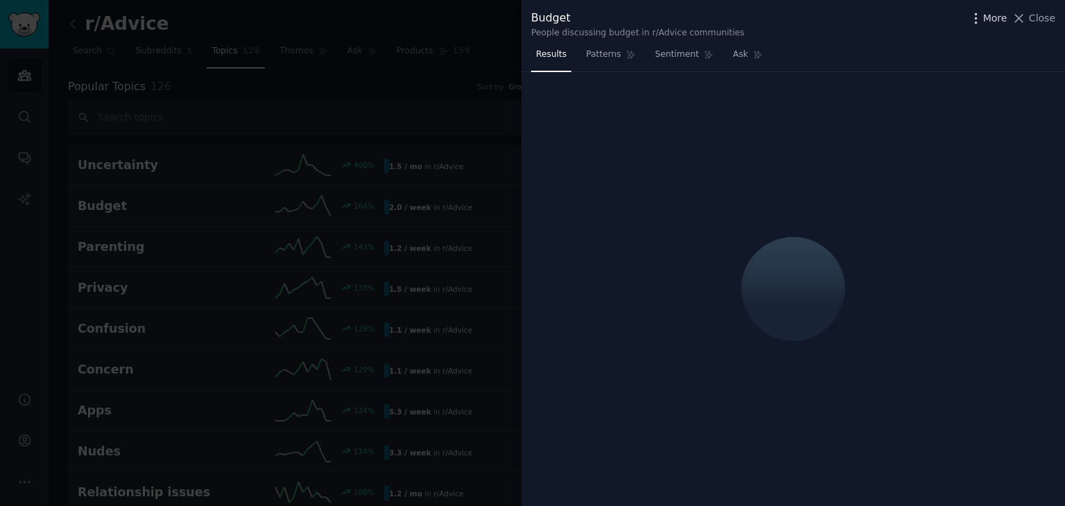
click at [978, 20] on icon "button" at bounding box center [976, 18] width 15 height 15
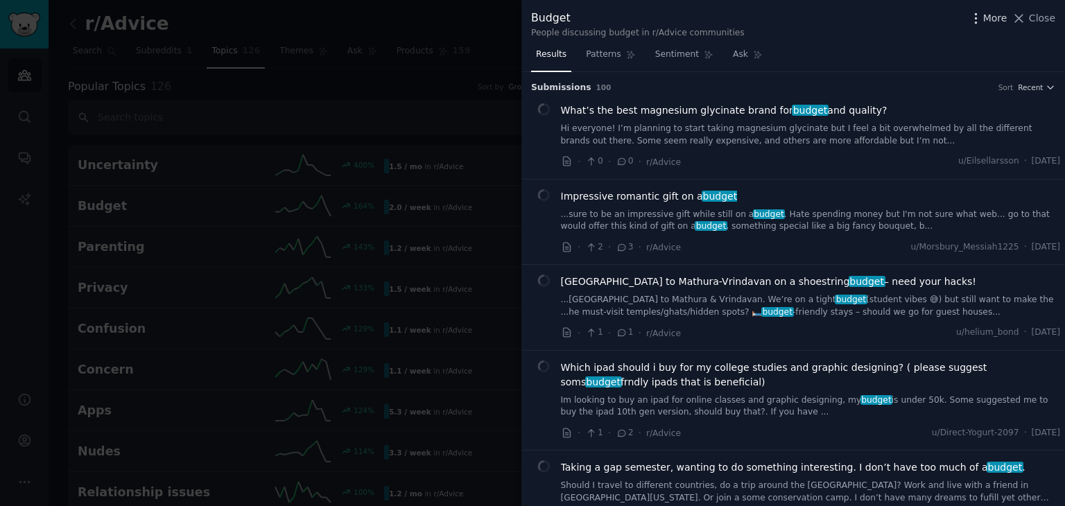
click at [982, 17] on icon "button" at bounding box center [976, 18] width 15 height 15
click at [978, 17] on div "Close Advanced Search UI" at bounding box center [881, 42] width 194 height 63
click at [983, 18] on icon "button" at bounding box center [976, 18] width 15 height 15
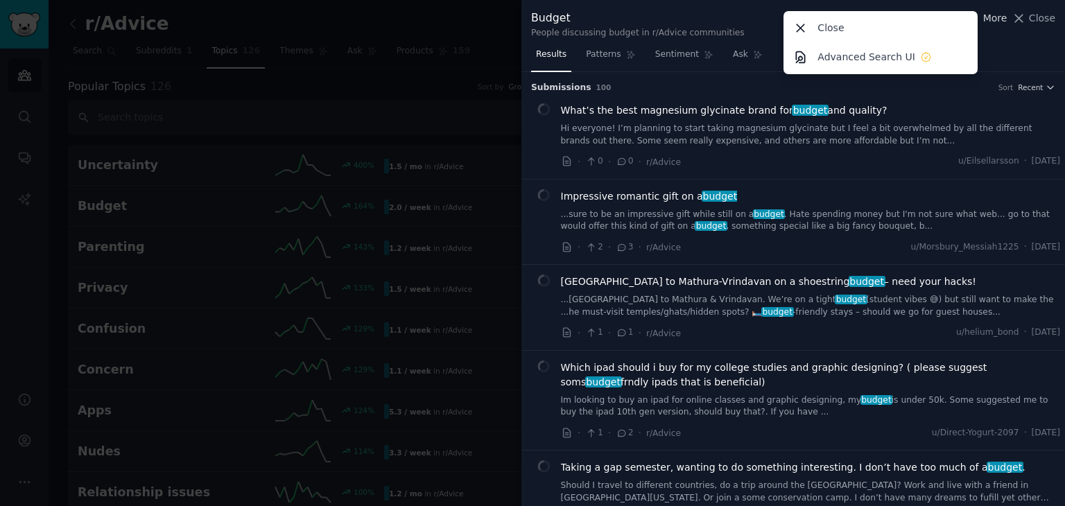
click at [983, 18] on icon "button" at bounding box center [976, 18] width 15 height 15
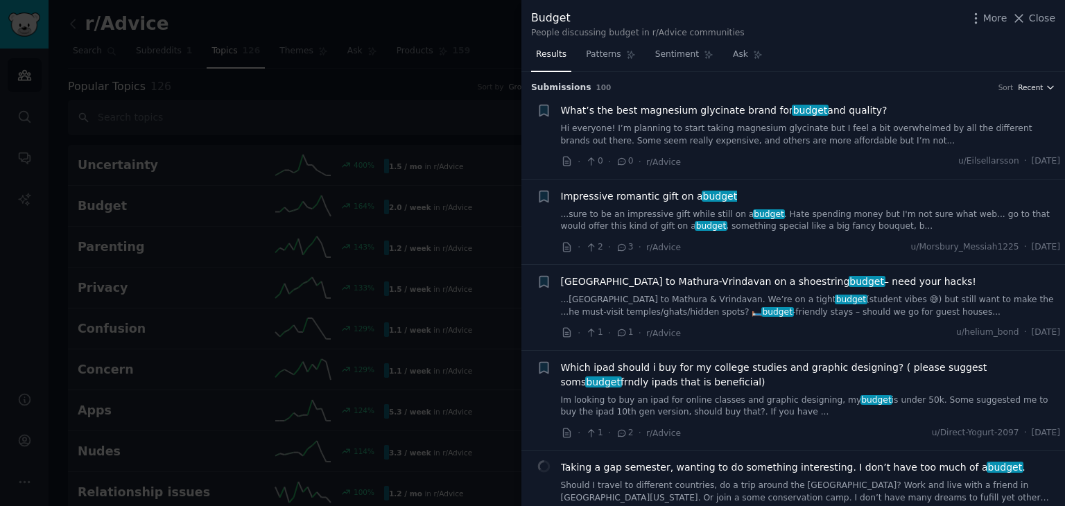
click at [1027, 87] on span "Recent" at bounding box center [1030, 88] width 25 height 10
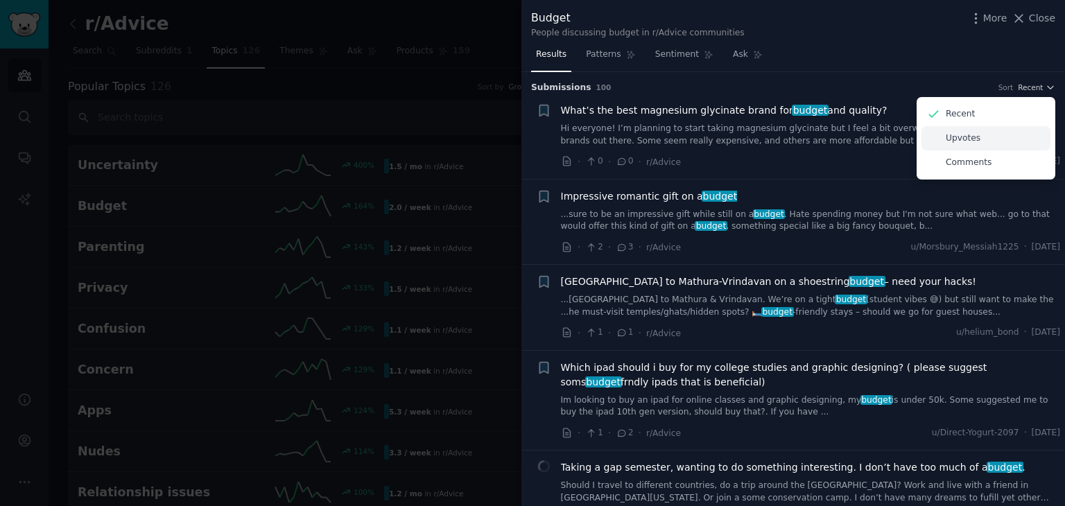
click at [985, 142] on div "Upvotes" at bounding box center [986, 138] width 129 height 24
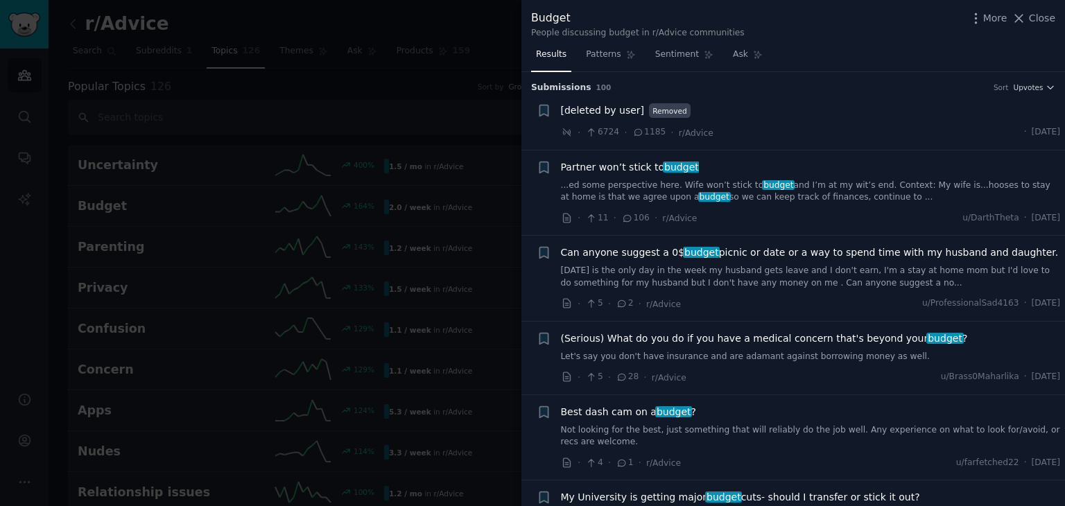
click at [476, 92] on div at bounding box center [532, 253] width 1065 height 506
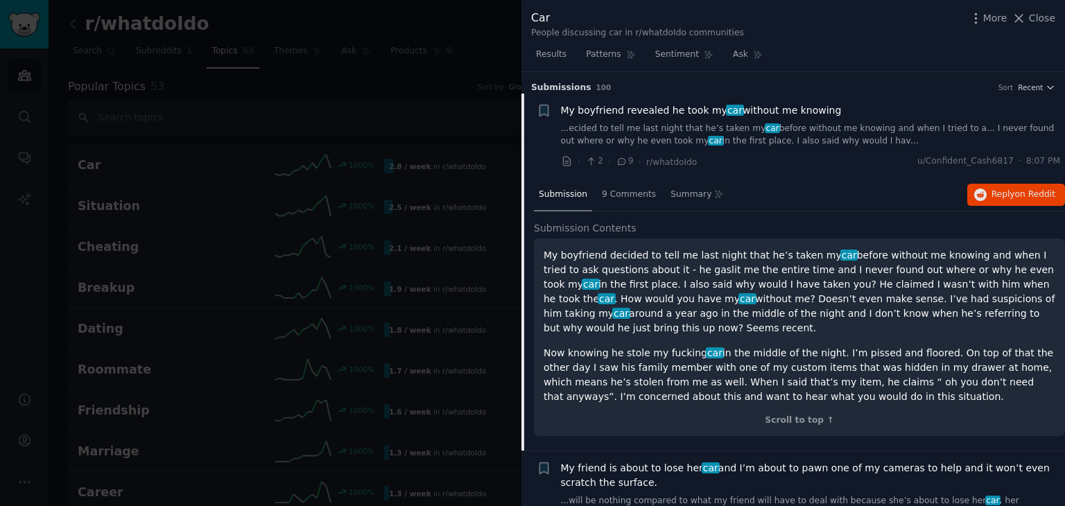
click at [479, 72] on div at bounding box center [532, 253] width 1065 height 506
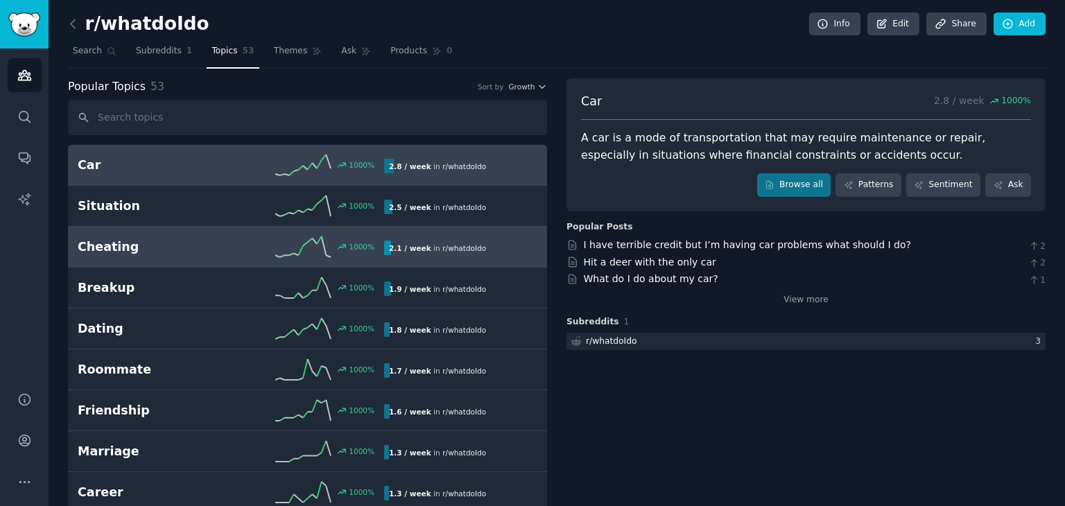
click at [108, 246] on h2 "Cheating" at bounding box center [154, 247] width 153 height 17
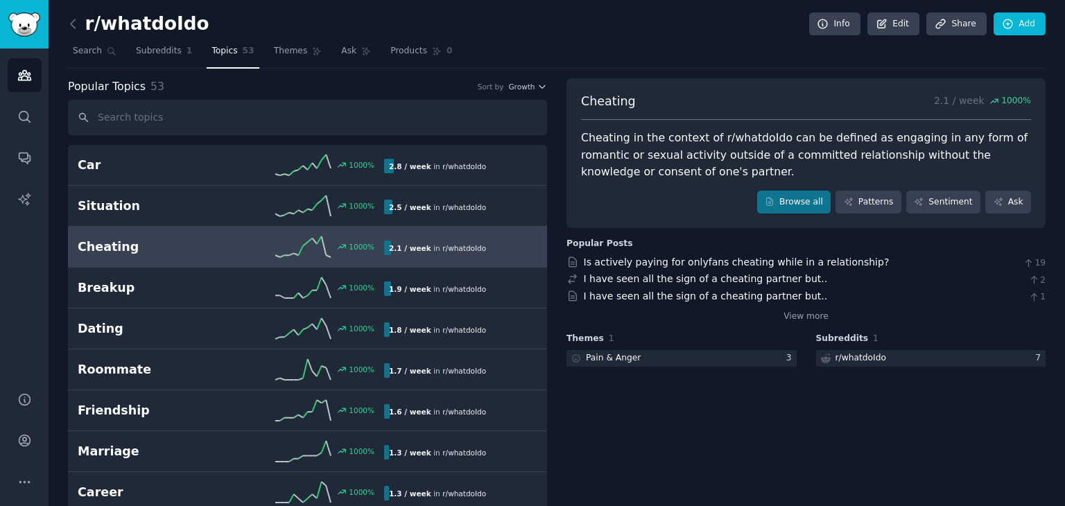
click at [609, 102] on span "Cheating" at bounding box center [608, 101] width 55 height 17
copy span "Cheating"
